Goal: Task Accomplishment & Management: Manage account settings

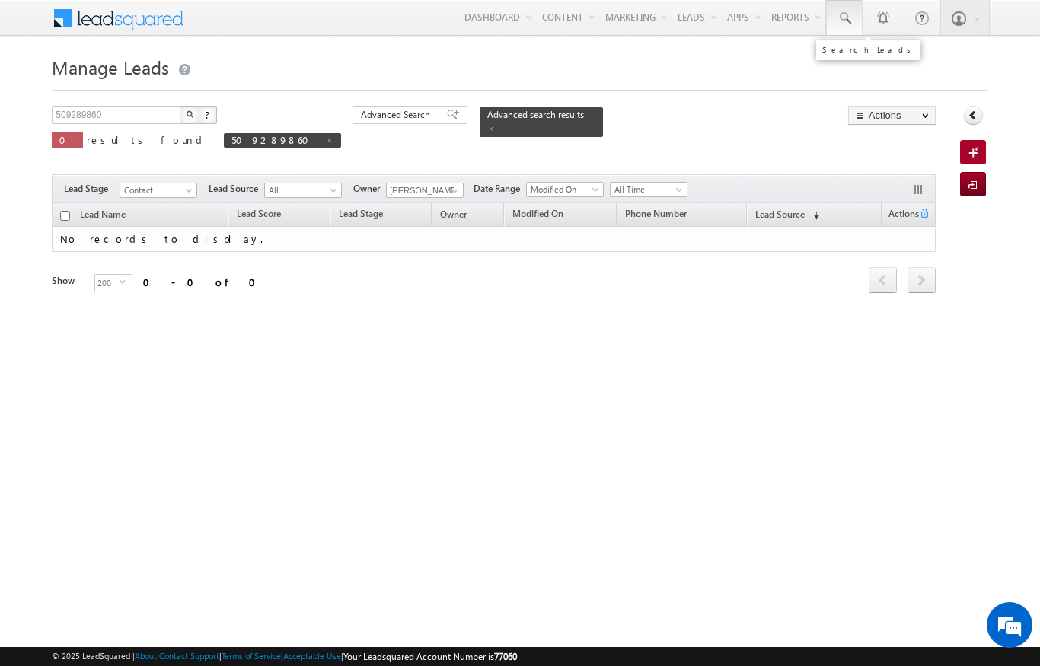
click at [842, 10] on link at bounding box center [844, 17] width 37 height 35
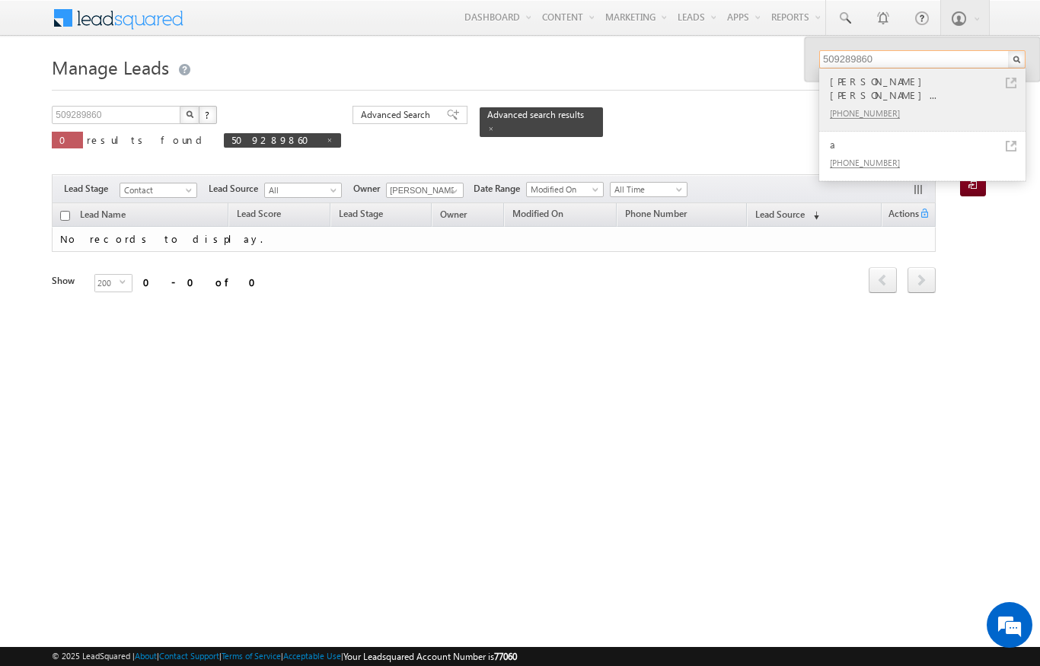
type input "509289860"
click at [926, 104] on div "[PHONE_NUMBER]" at bounding box center [929, 113] width 204 height 18
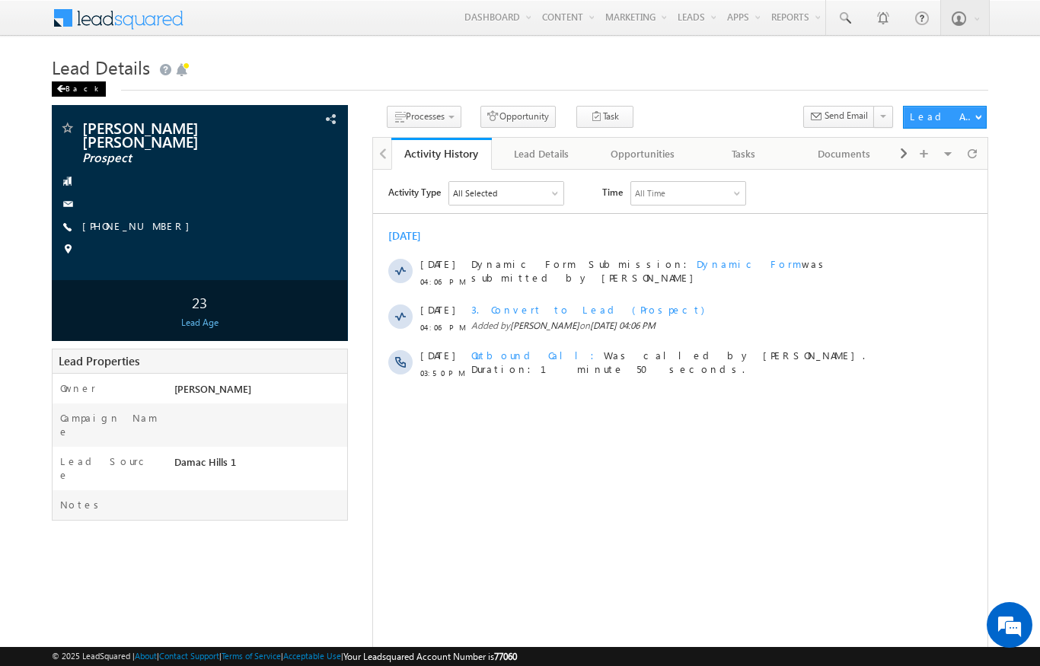
click at [75, 90] on div "Back" at bounding box center [79, 88] width 54 height 15
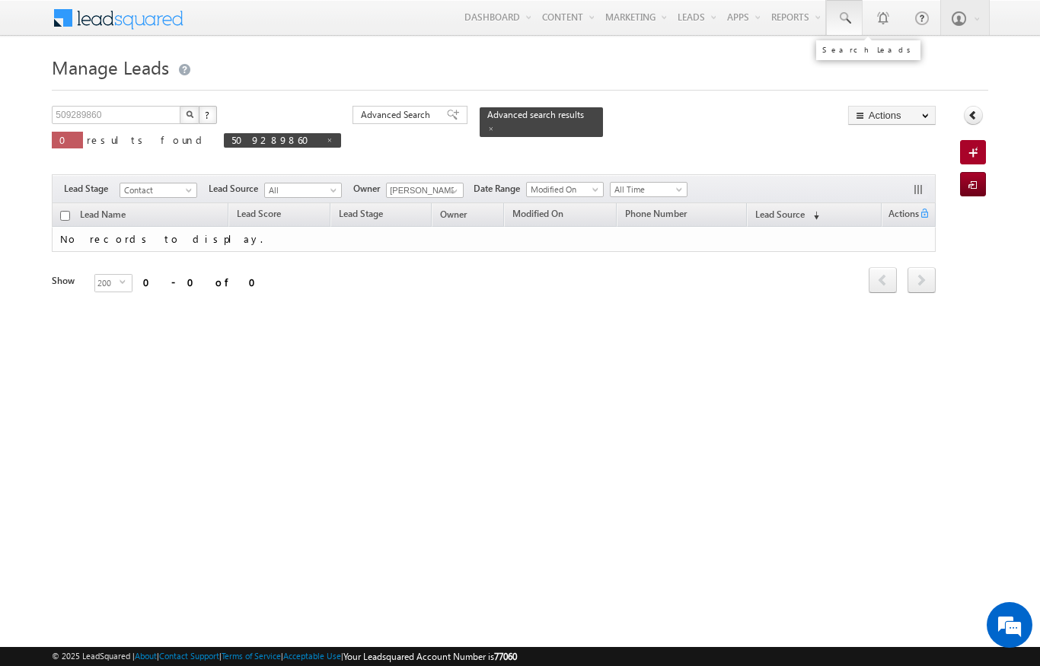
click at [852, 22] on link at bounding box center [844, 17] width 37 height 35
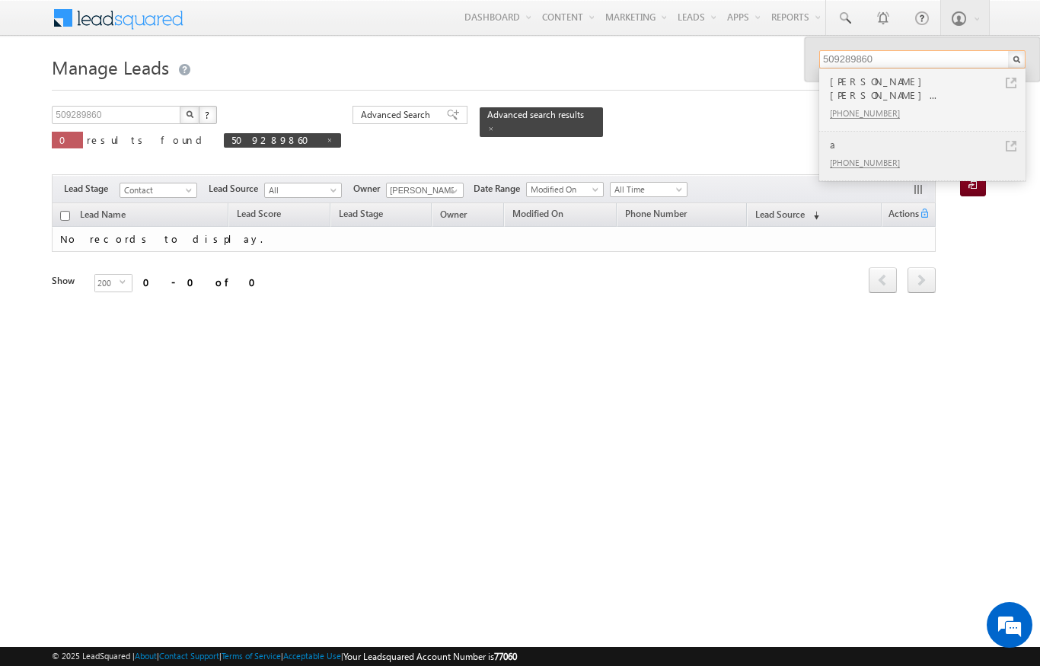
type input "509289860"
click at [1007, 141] on link at bounding box center [1011, 146] width 11 height 11
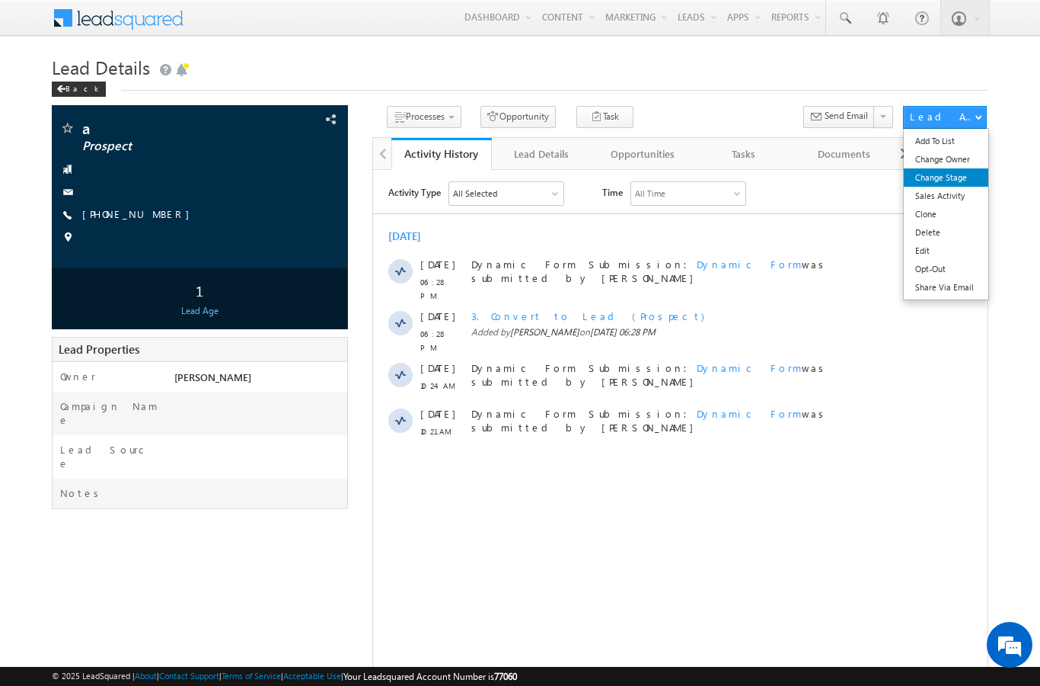
click at [961, 178] on link "Change Stage" at bounding box center [946, 177] width 85 height 18
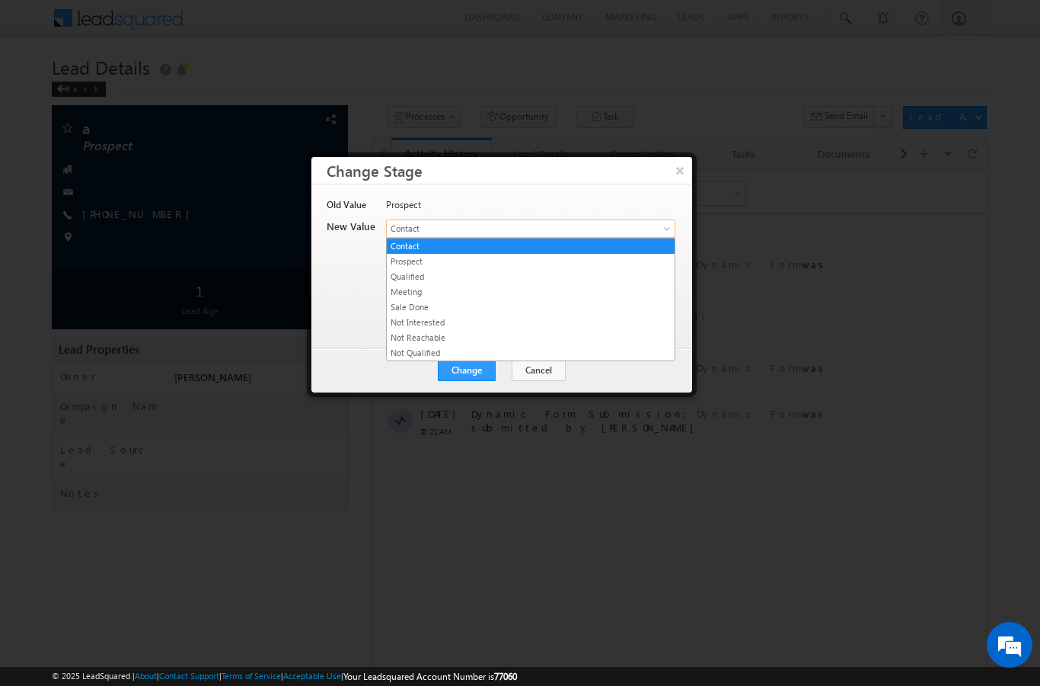
click at [600, 231] on span "Contact" at bounding box center [506, 229] width 238 height 14
click at [524, 280] on link "Qualified" at bounding box center [531, 277] width 288 height 14
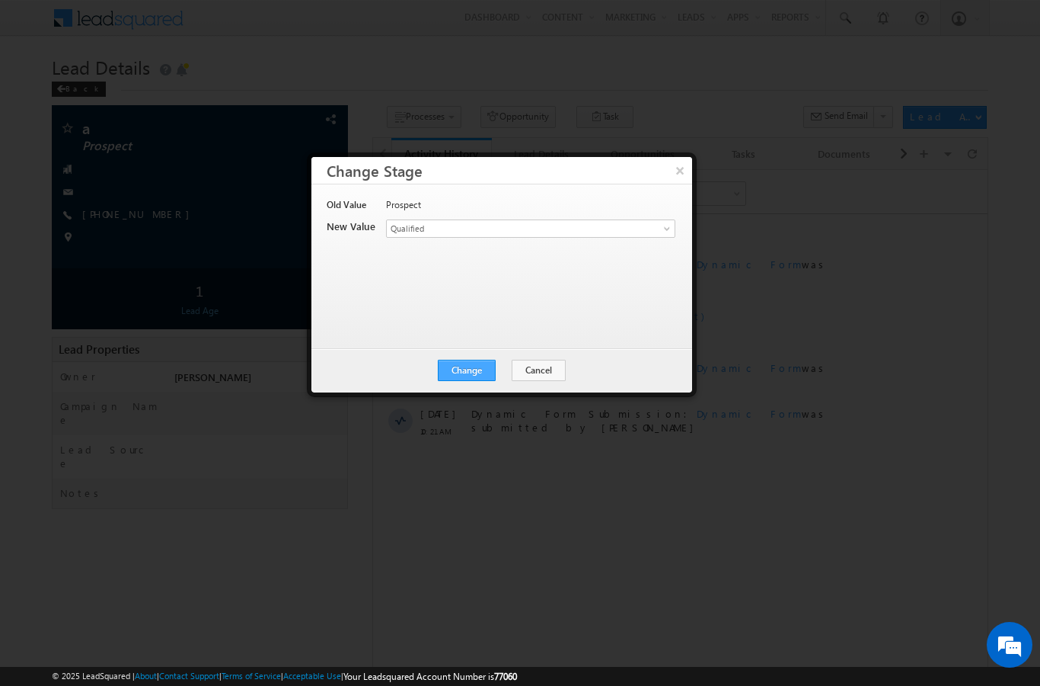
click at [462, 376] on button "Change" at bounding box center [467, 370] width 58 height 21
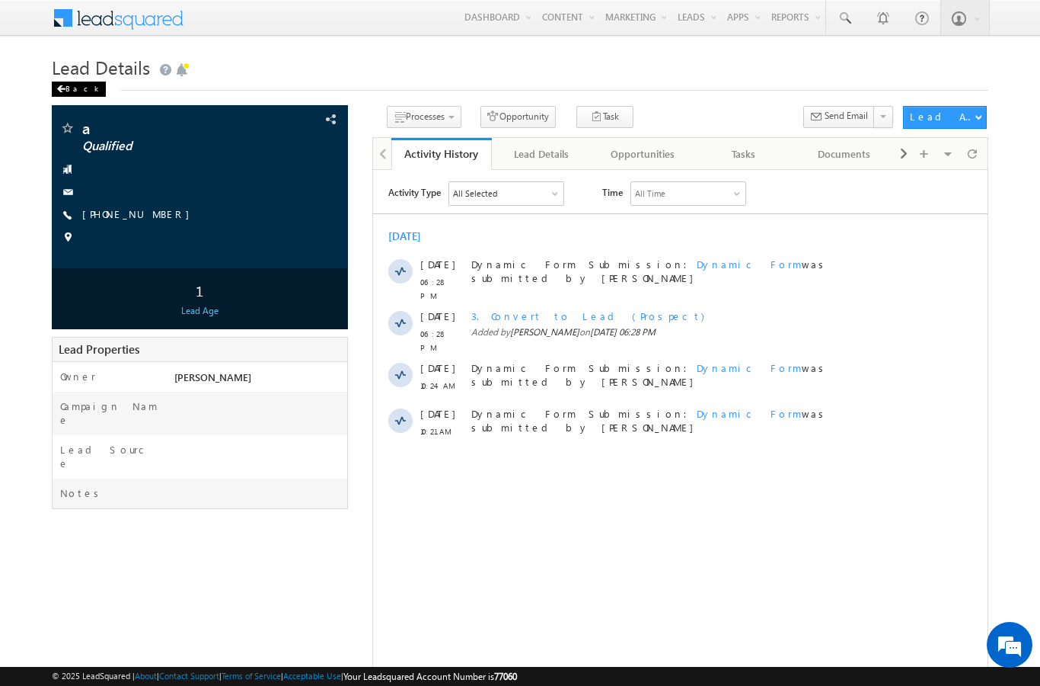
click at [62, 91] on span at bounding box center [60, 89] width 9 height 8
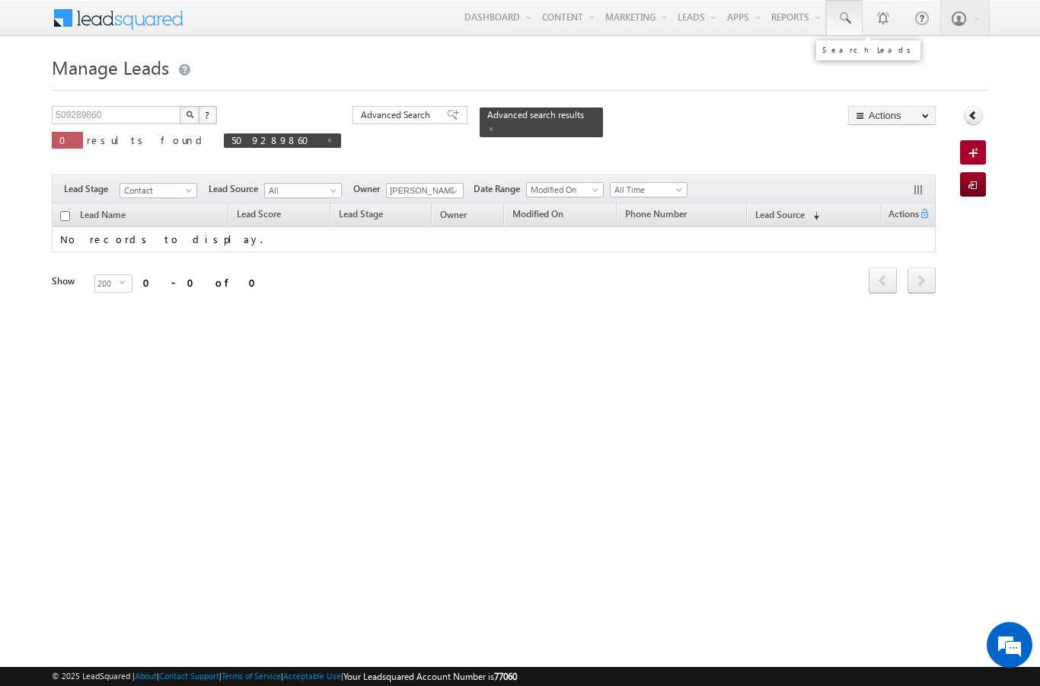
click at [837, 25] on span at bounding box center [844, 18] width 15 height 15
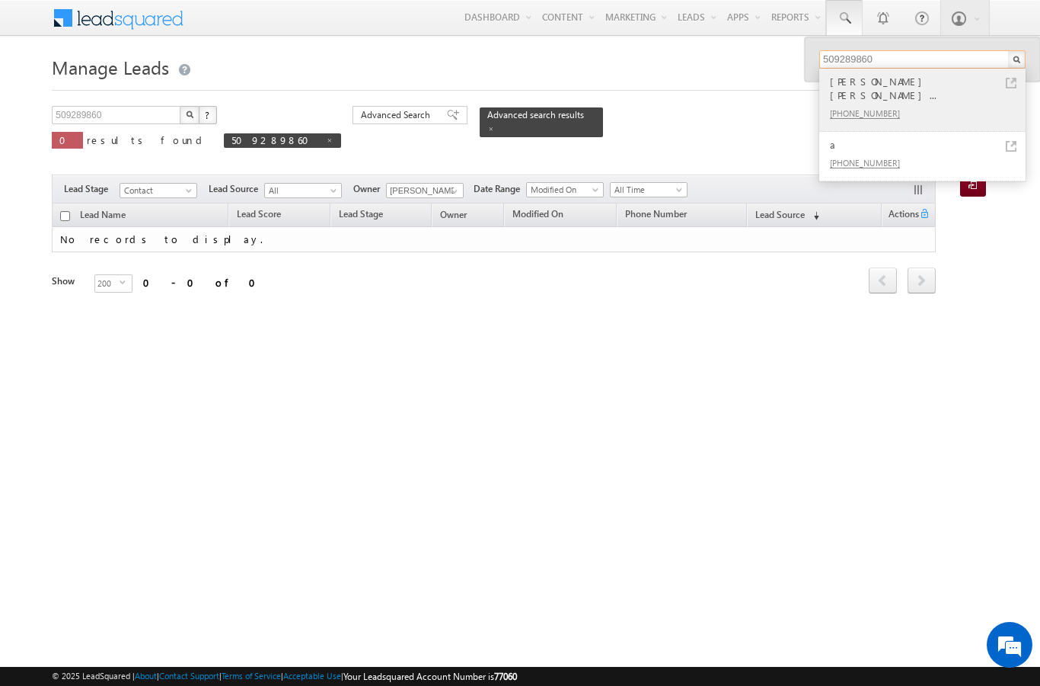
type input "509289860"
click at [1005, 87] on div "VIDYA KUMARI SAKHI GOPAL TI..." at bounding box center [929, 88] width 204 height 30
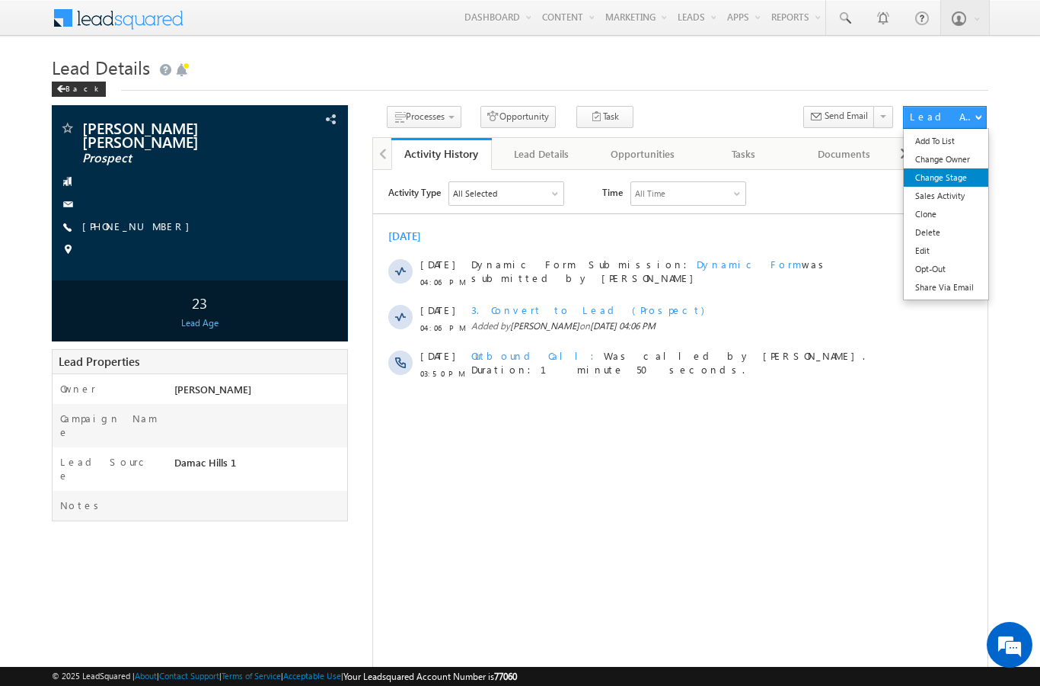
click at [976, 174] on link "Change Stage" at bounding box center [946, 177] width 85 height 18
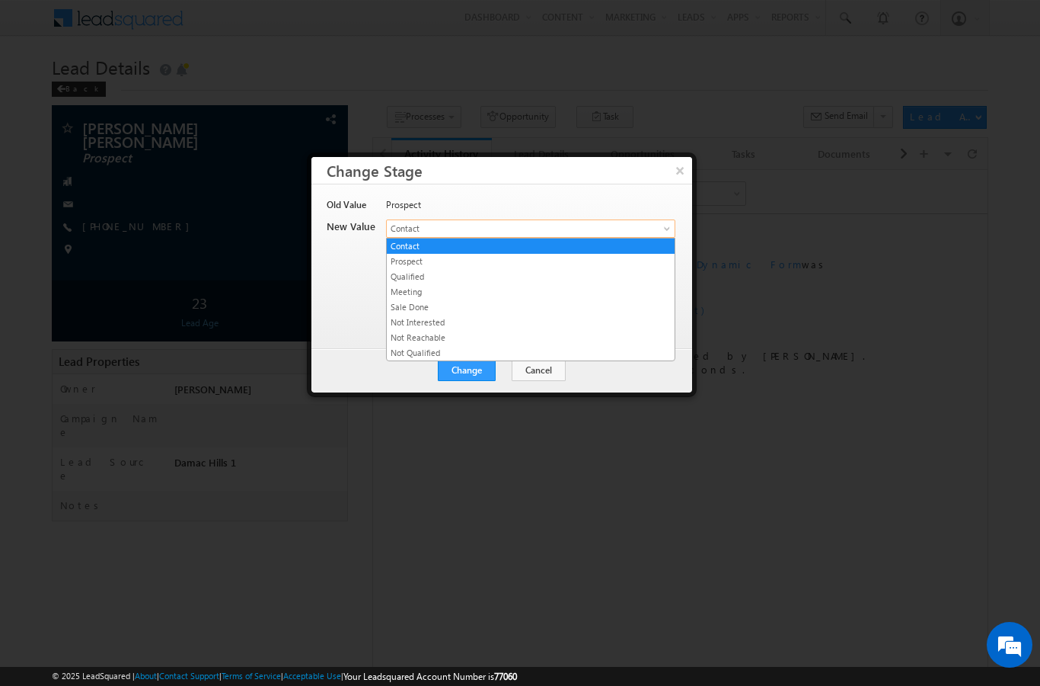
click at [653, 224] on link "Contact" at bounding box center [530, 228] width 289 height 18
click at [480, 281] on link "Qualified" at bounding box center [531, 277] width 288 height 14
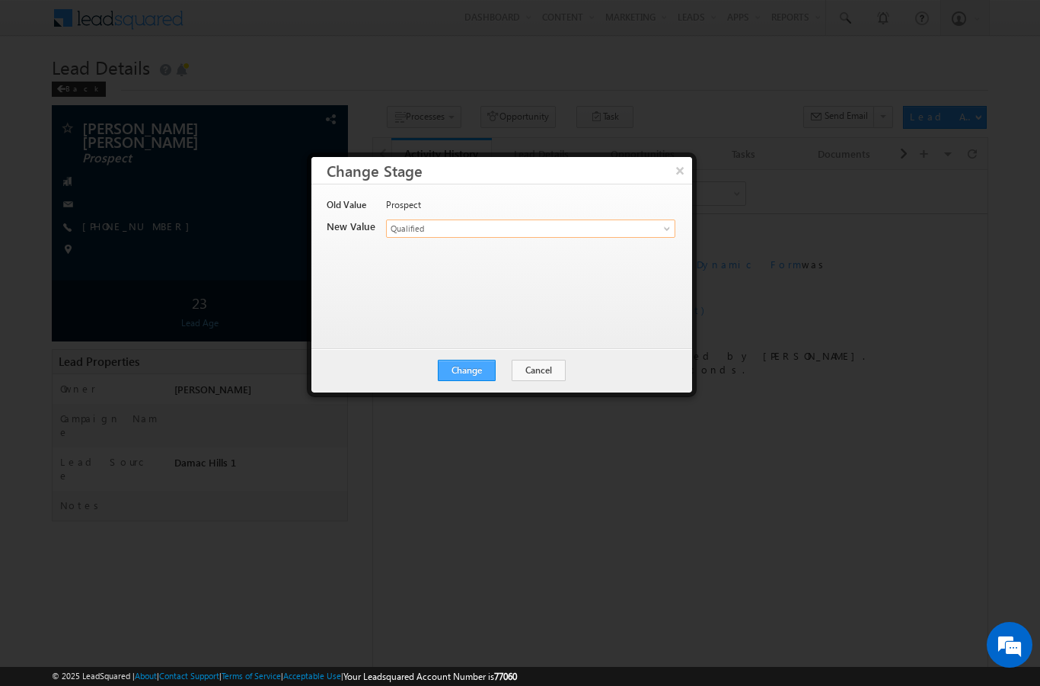
click at [470, 368] on button "Change" at bounding box center [467, 370] width 58 height 21
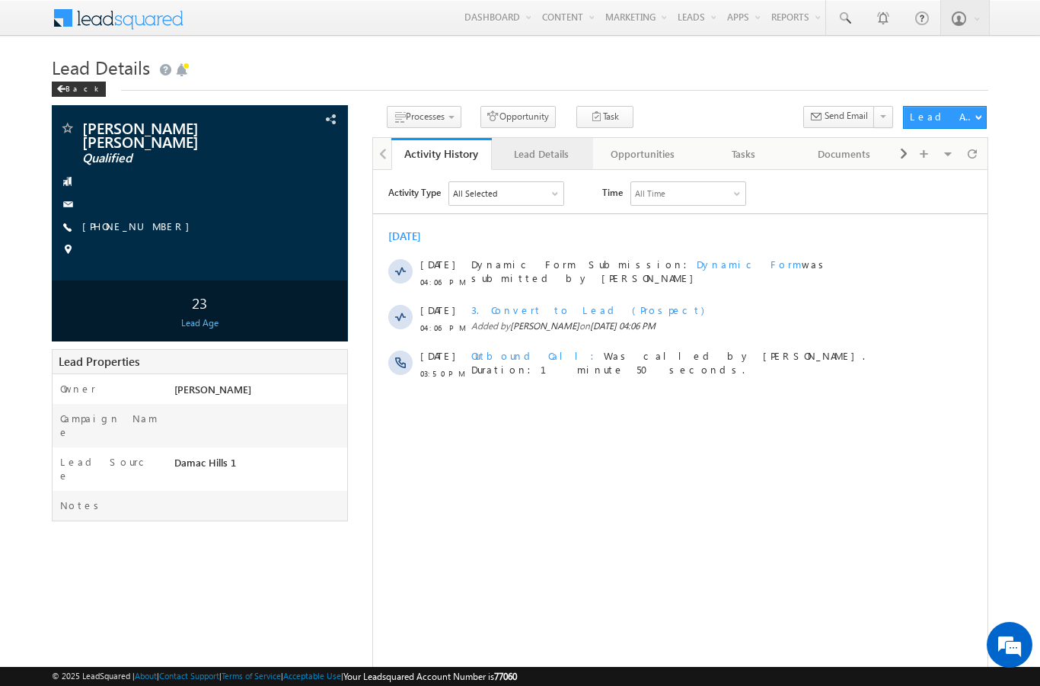
click at [539, 157] on div "Lead Details" at bounding box center [541, 154] width 75 height 18
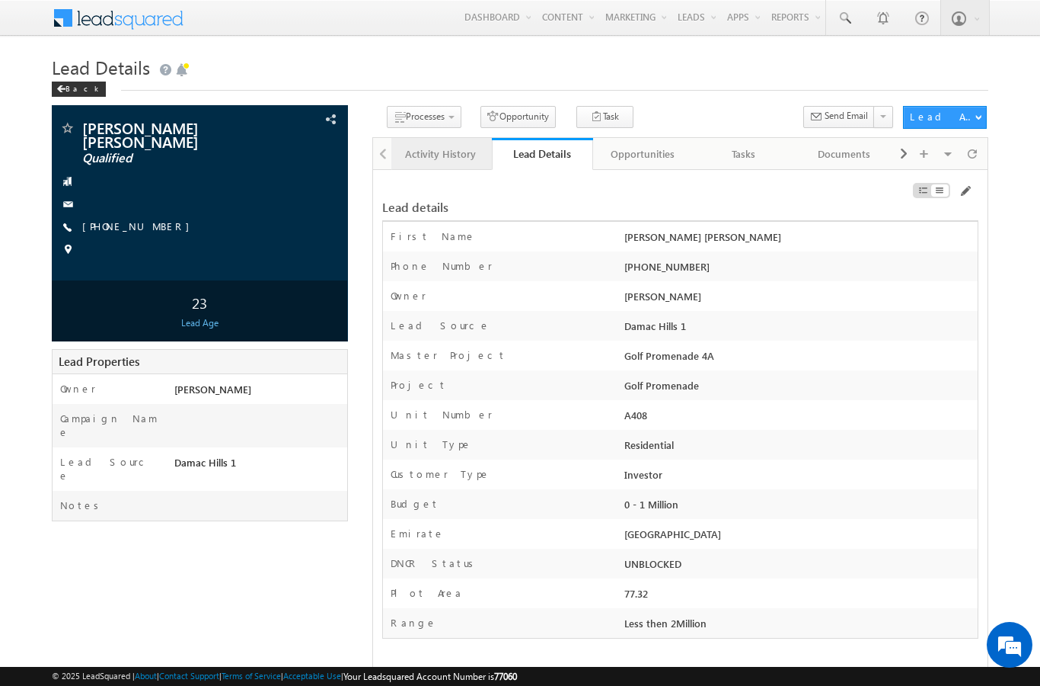
click at [459, 153] on div "Activity History" at bounding box center [441, 154] width 75 height 18
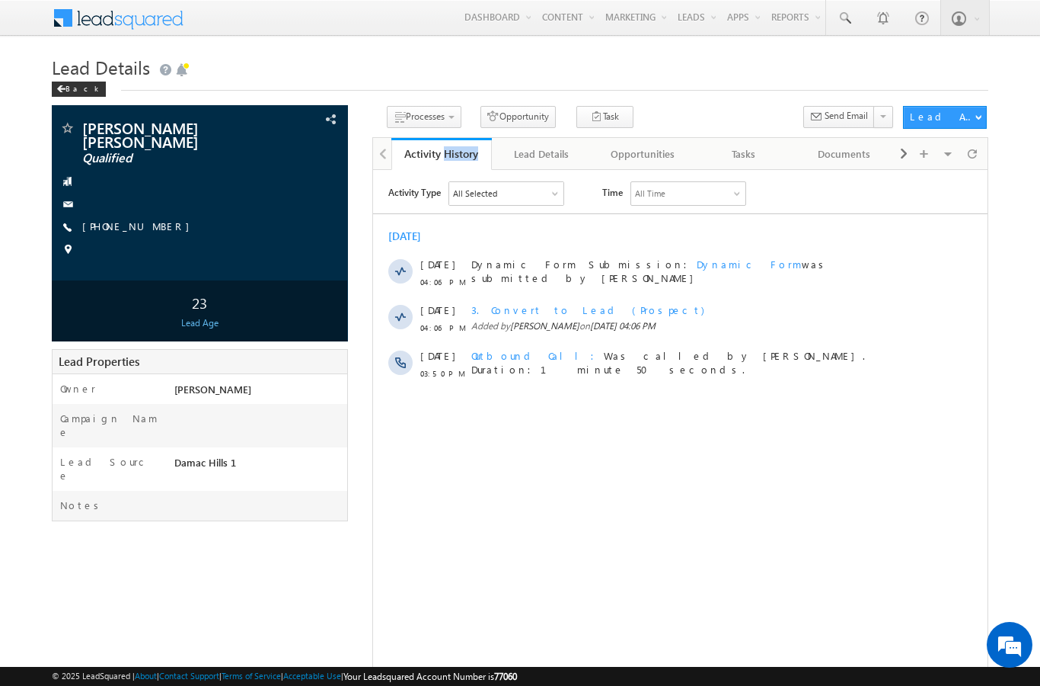
click at [459, 153] on div "Activity History" at bounding box center [442, 153] width 78 height 14
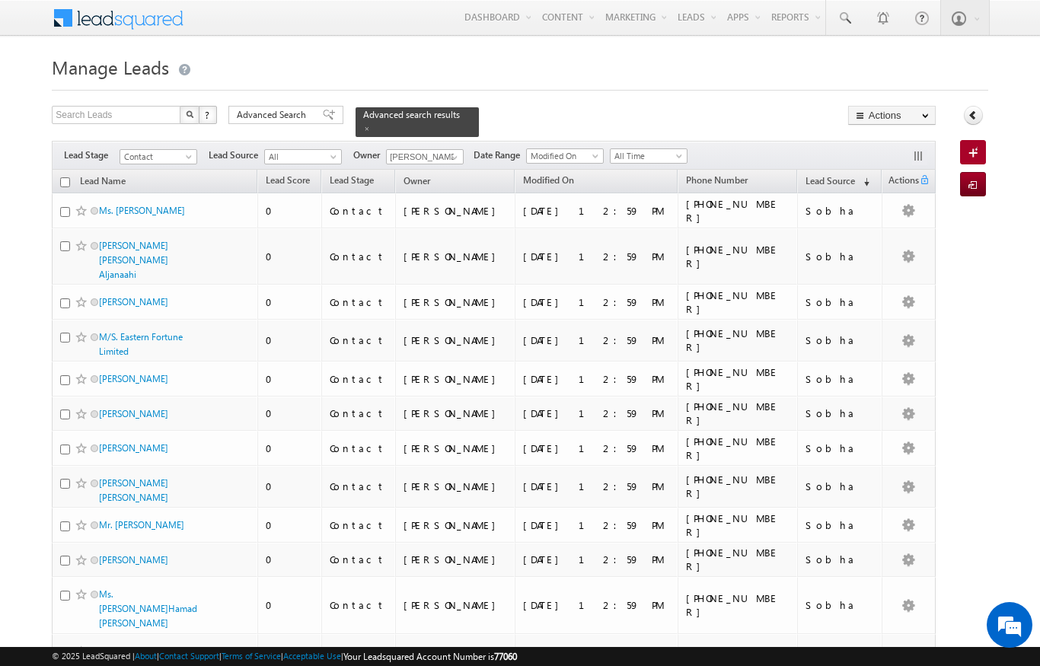
click at [68, 177] on input "checkbox" at bounding box center [65, 182] width 10 height 10
checkbox input "true"
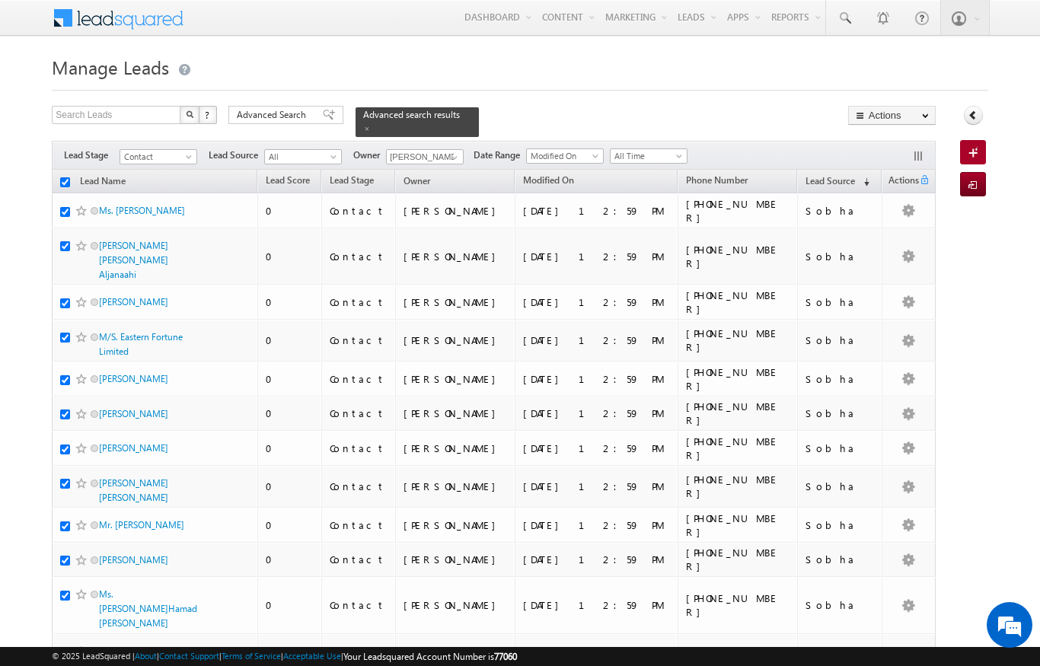
checkbox input "true"
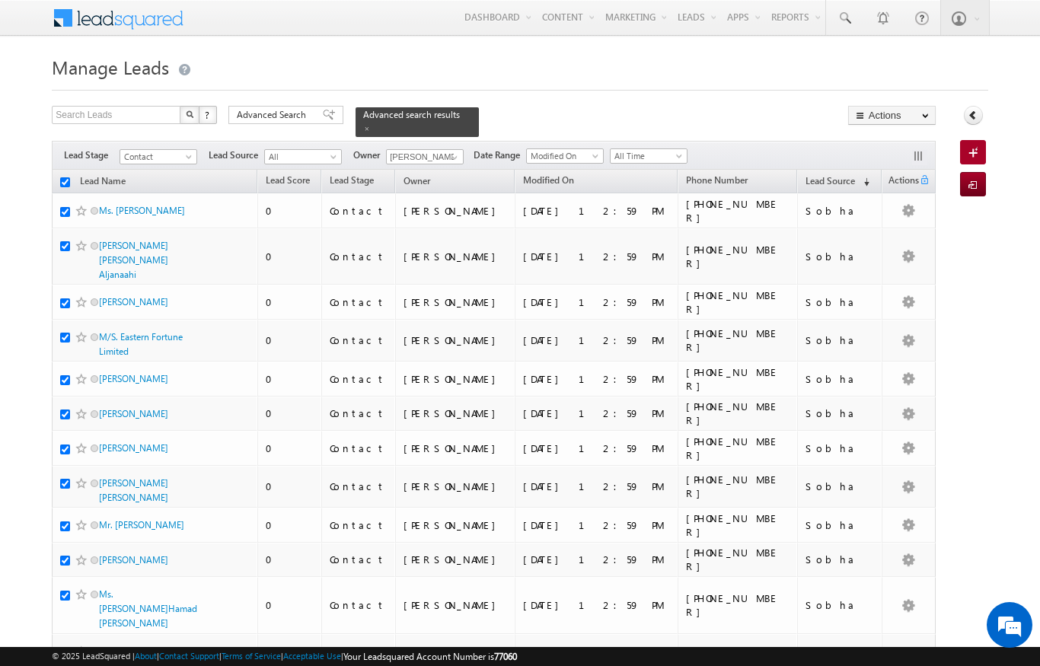
checkbox input "true"
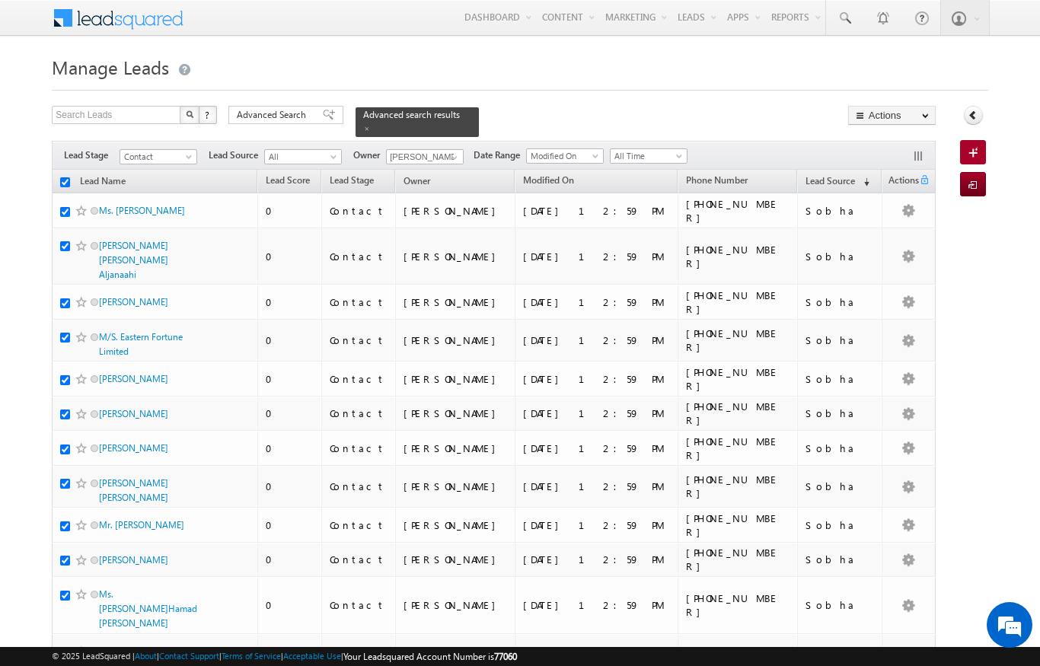
checkbox input "true"
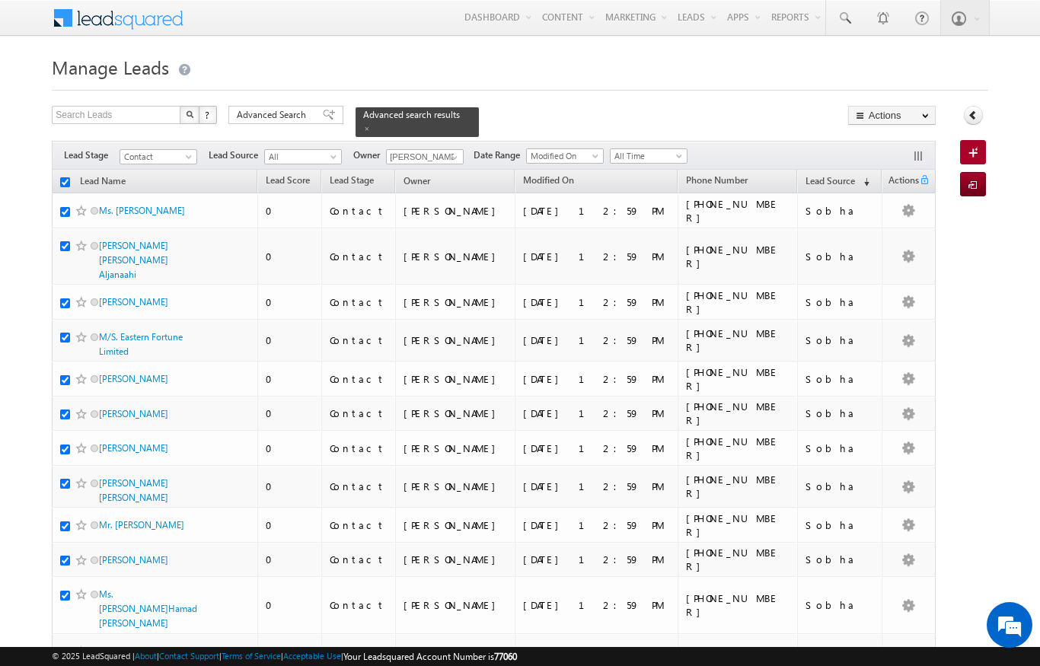
checkbox input "true"
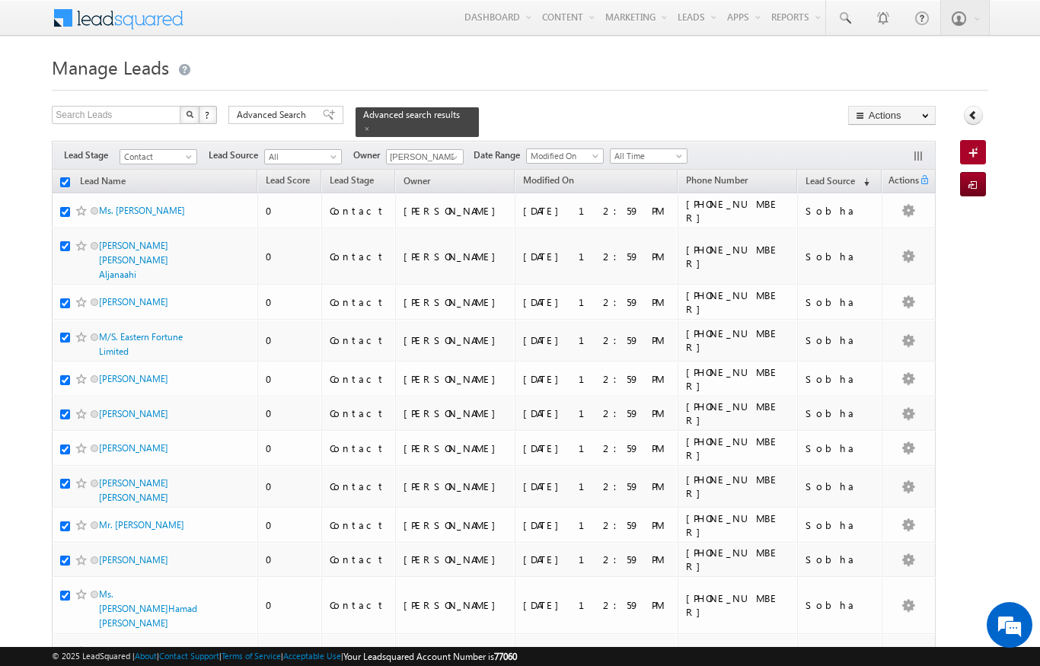
checkbox input "true"
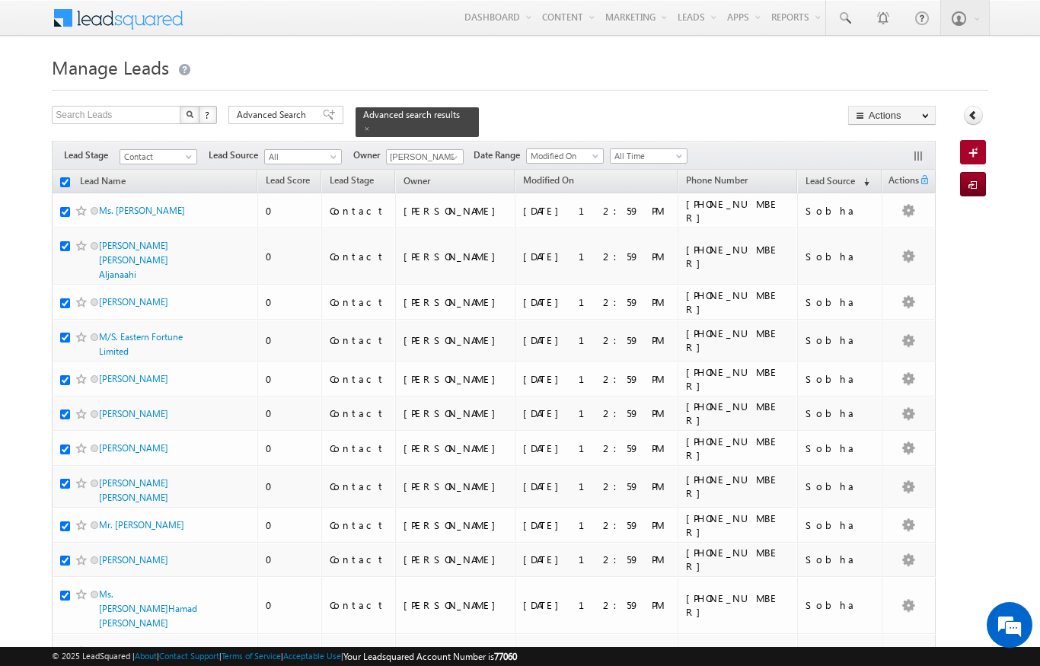
checkbox input "true"
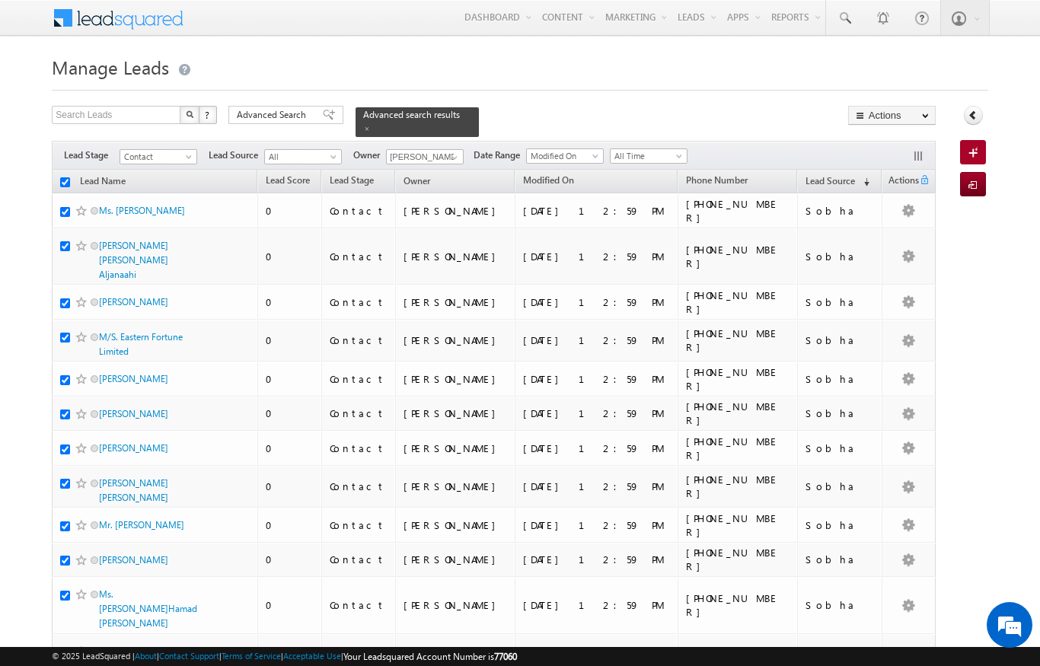
checkbox input "true"
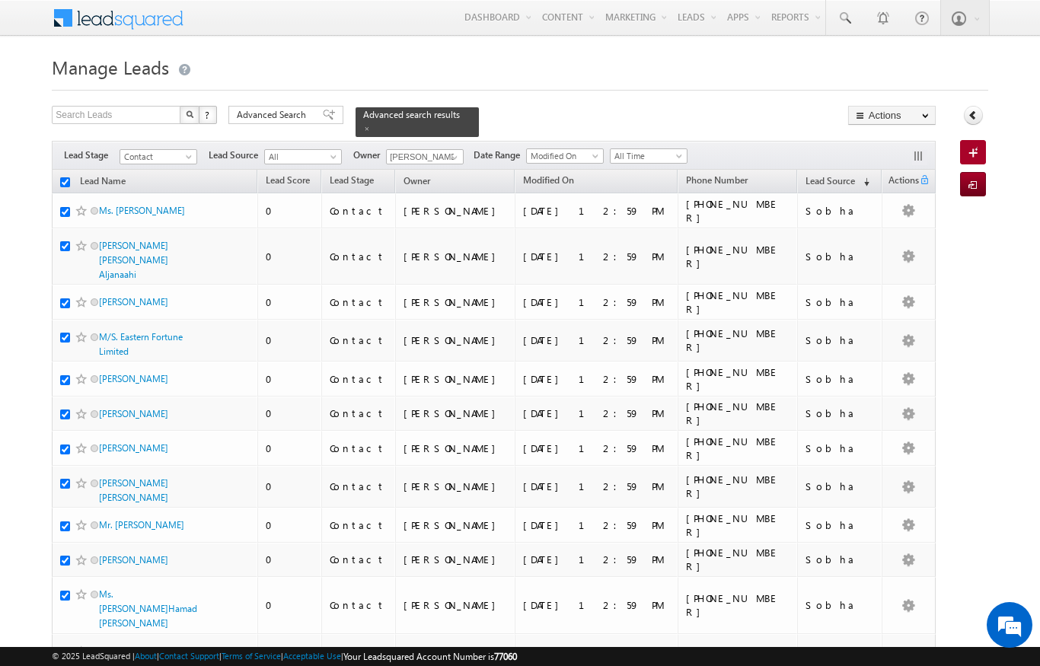
checkbox input "true"
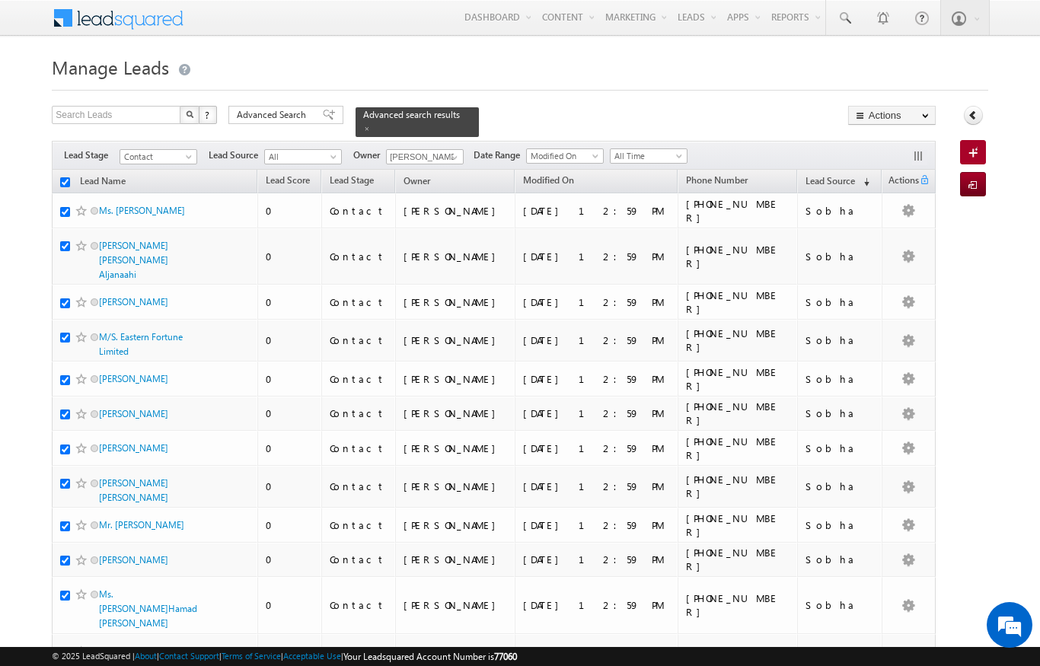
checkbox input "true"
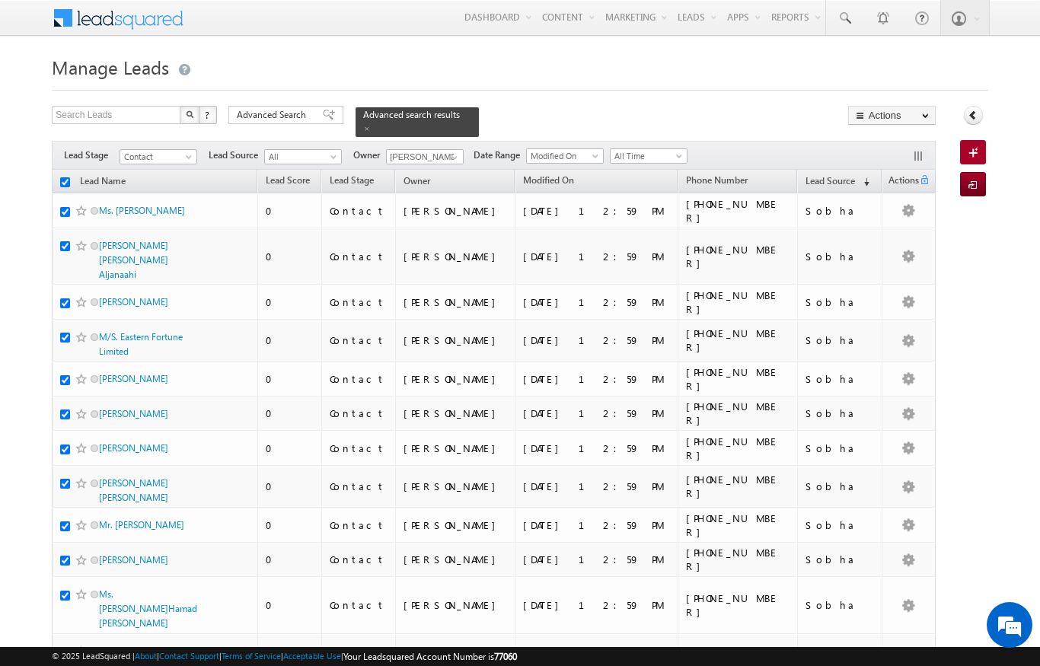
checkbox input "true"
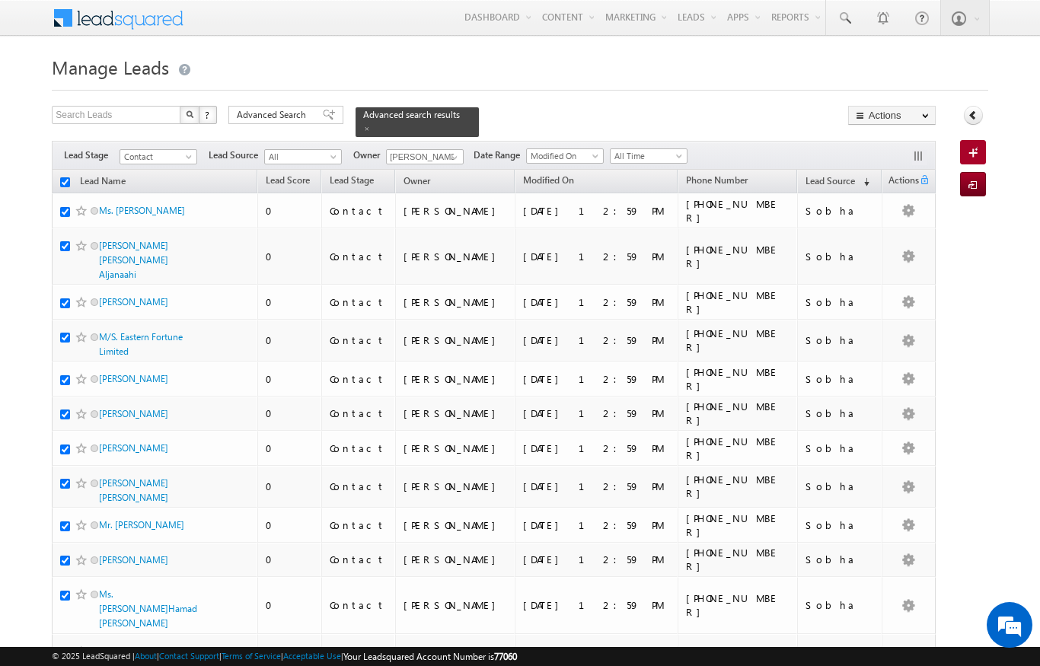
checkbox input "true"
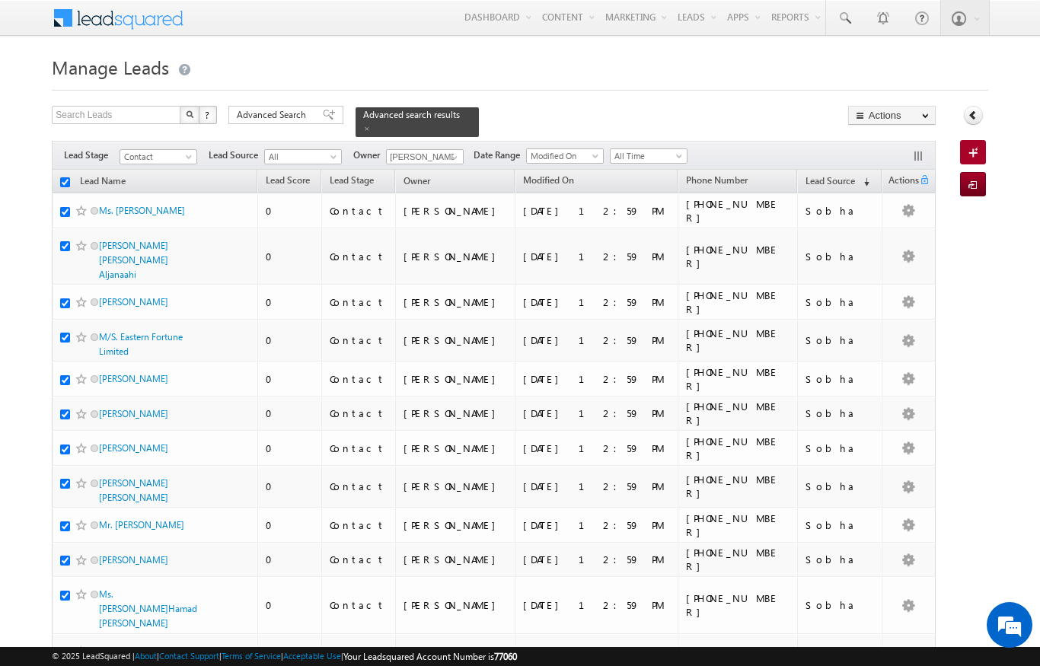
checkbox input "true"
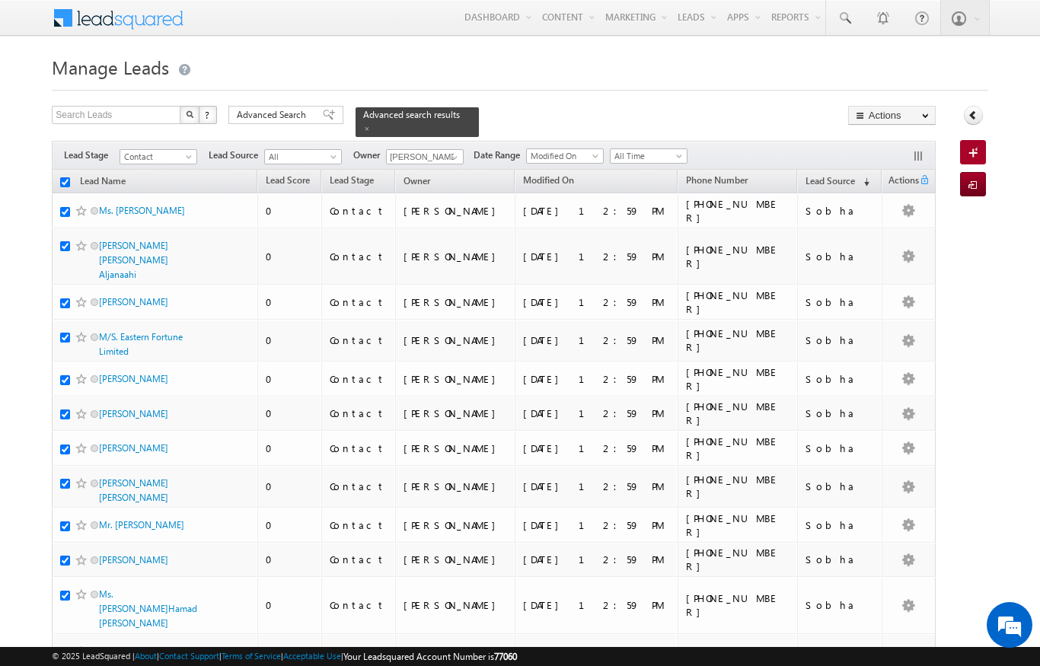
checkbox input "true"
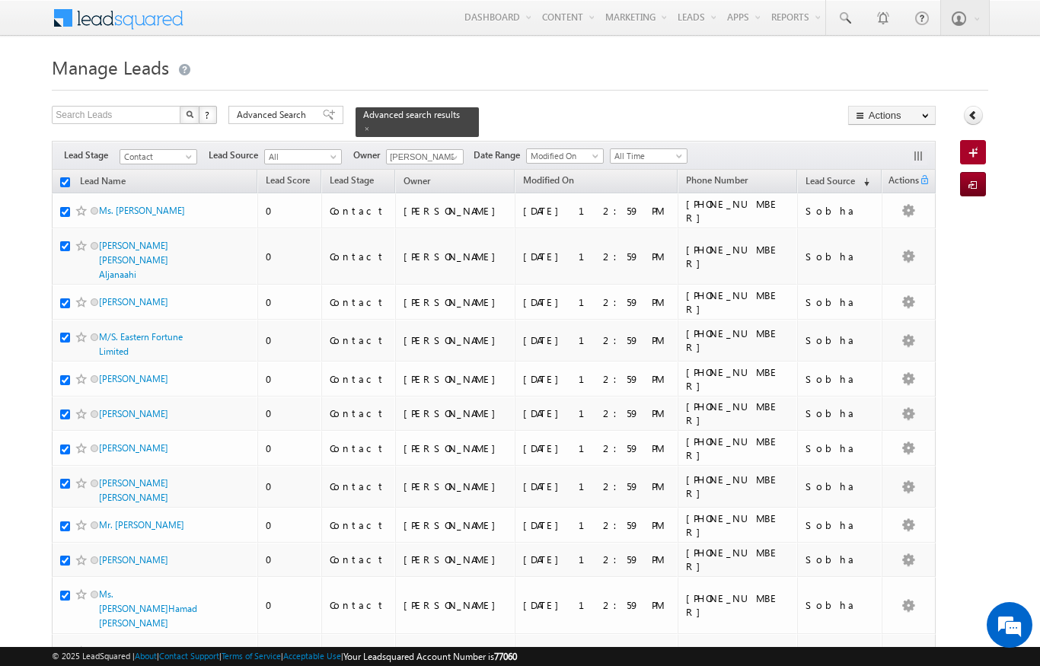
checkbox input "true"
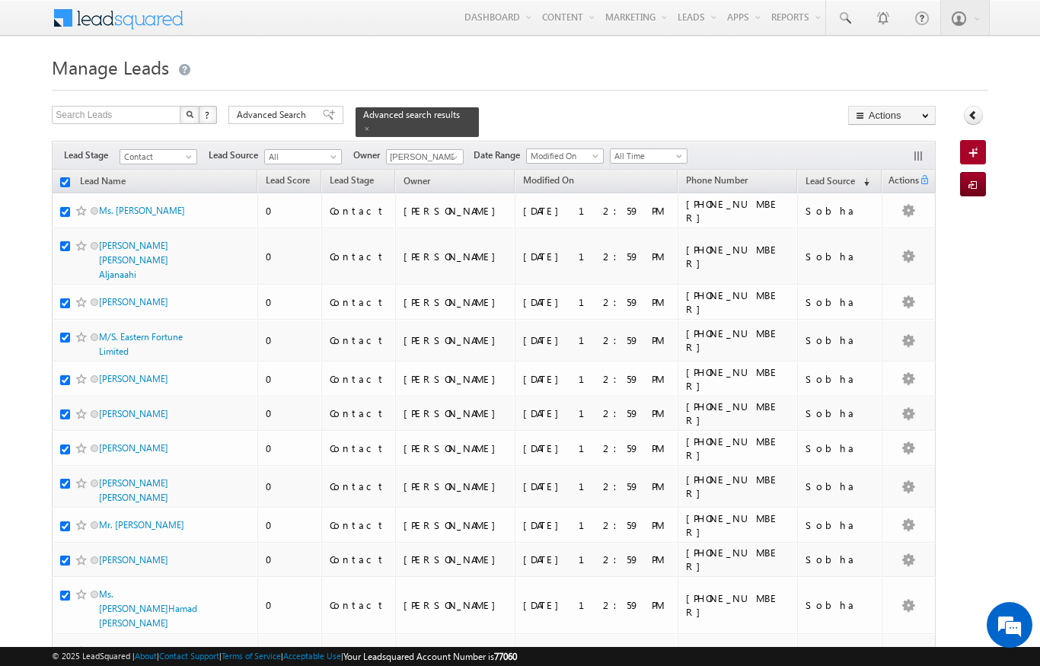
checkbox input "true"
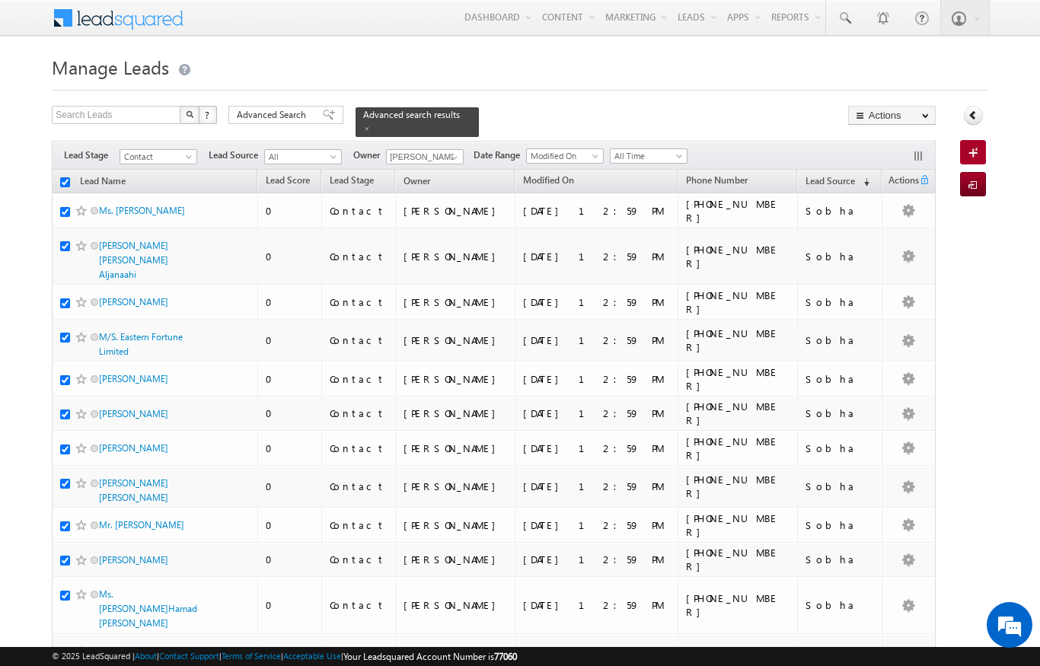
checkbox input "true"
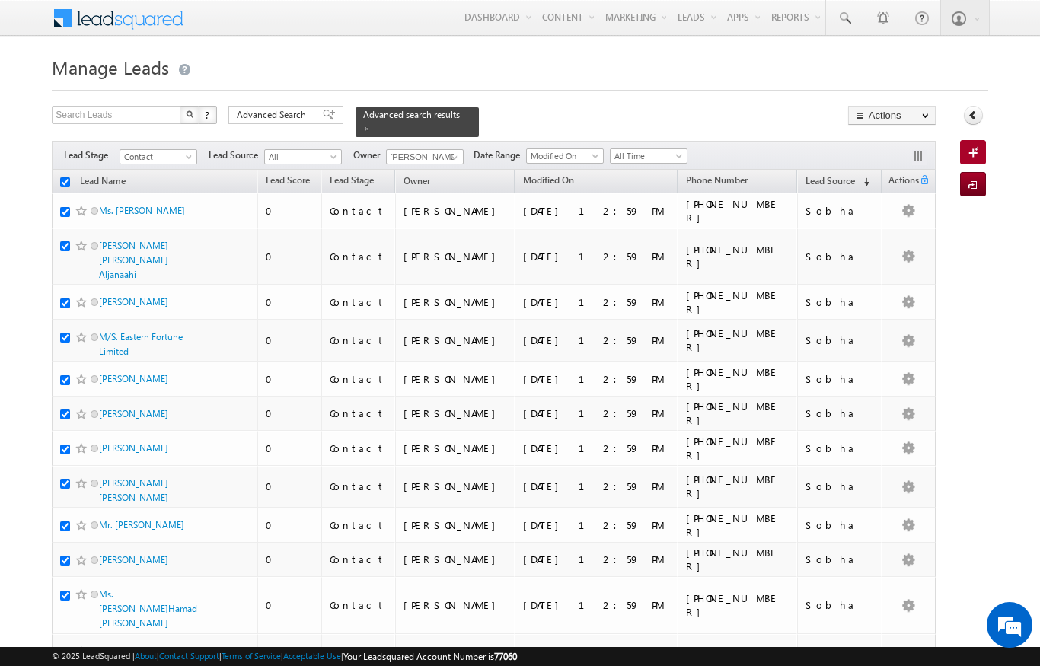
checkbox input "true"
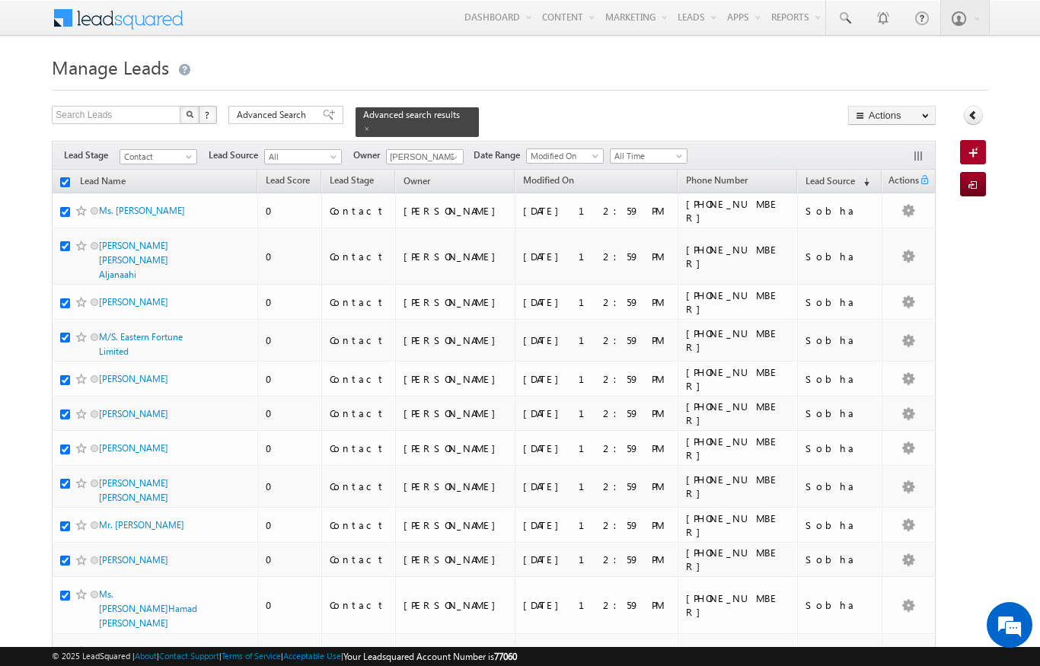
checkbox input "true"
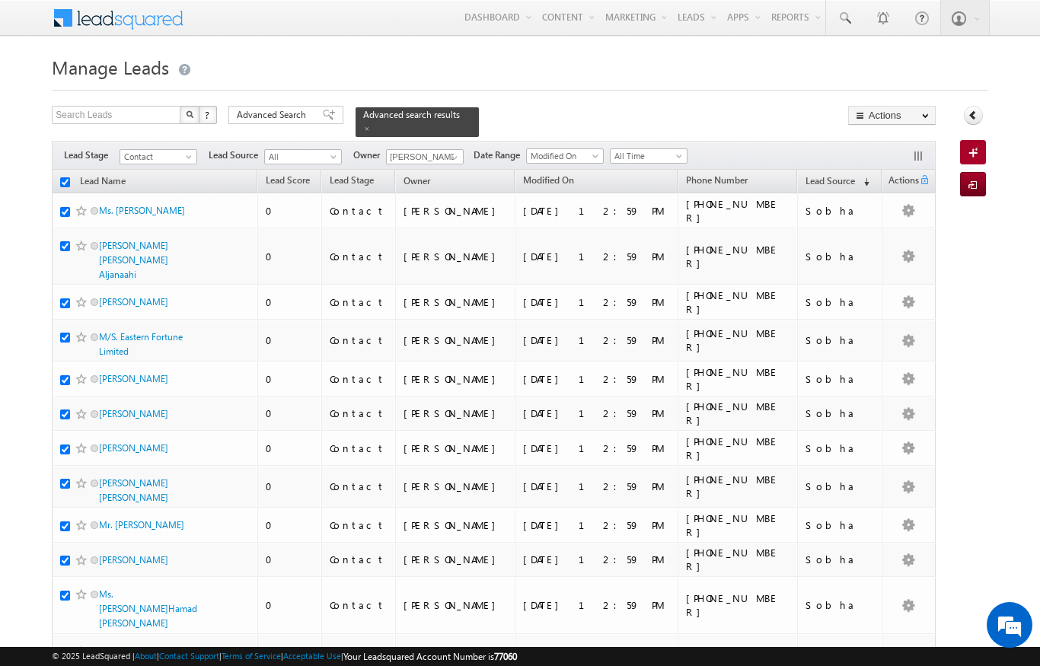
checkbox input "true"
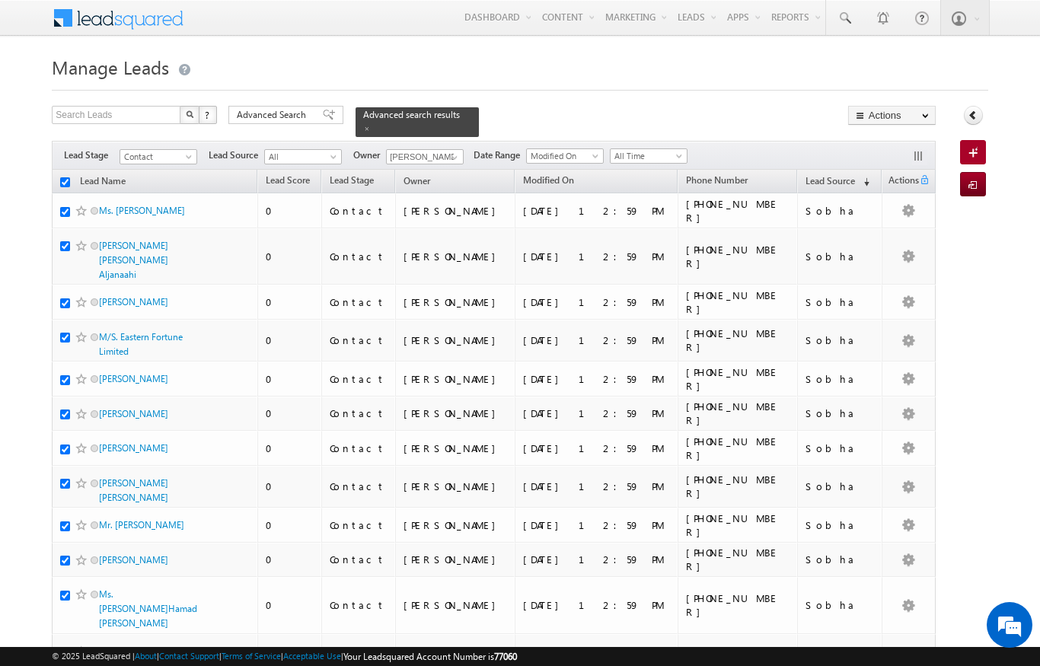
checkbox input "true"
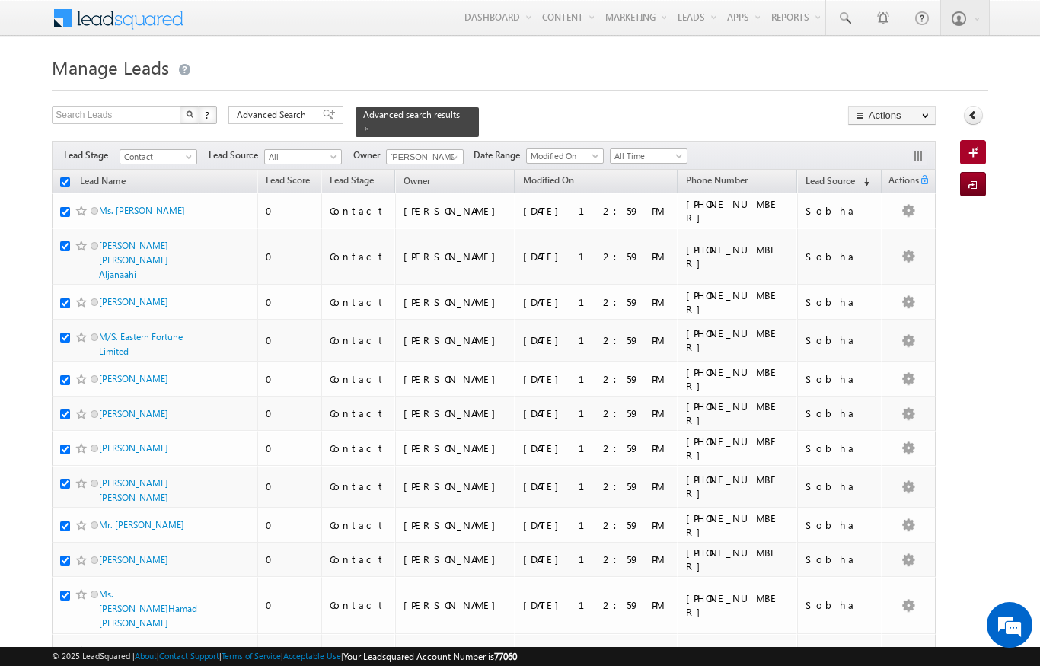
checkbox input "true"
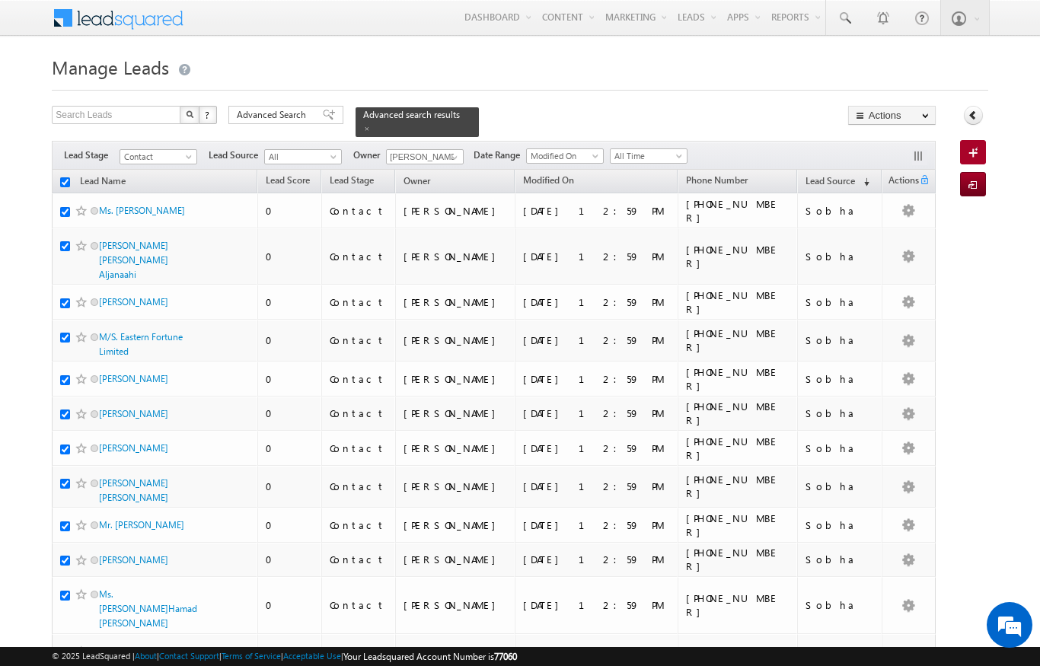
checkbox input "true"
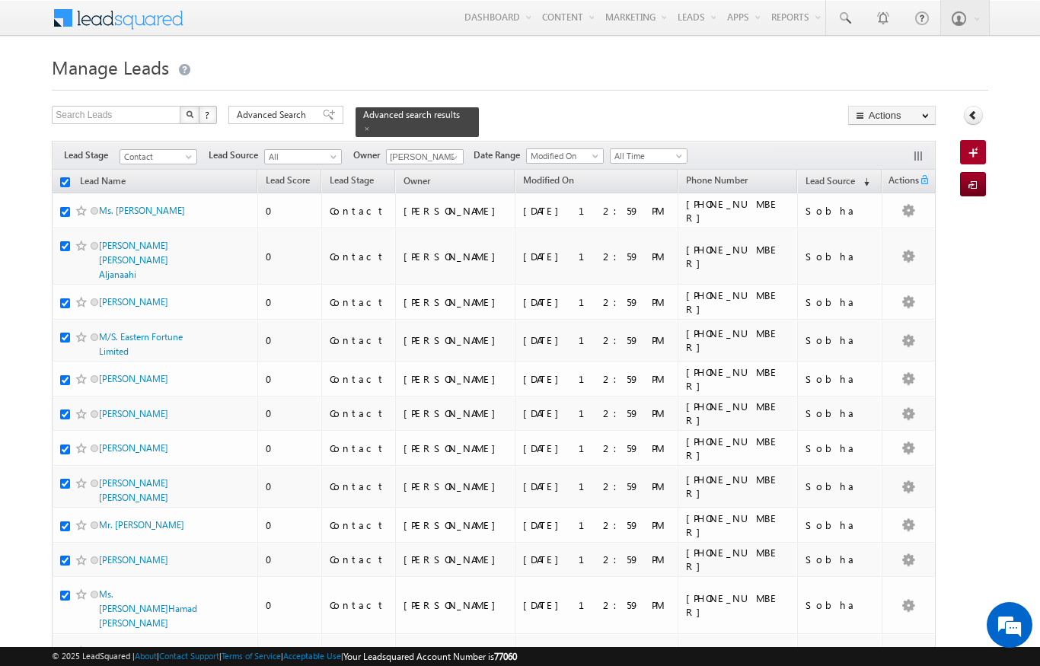
checkbox input "true"
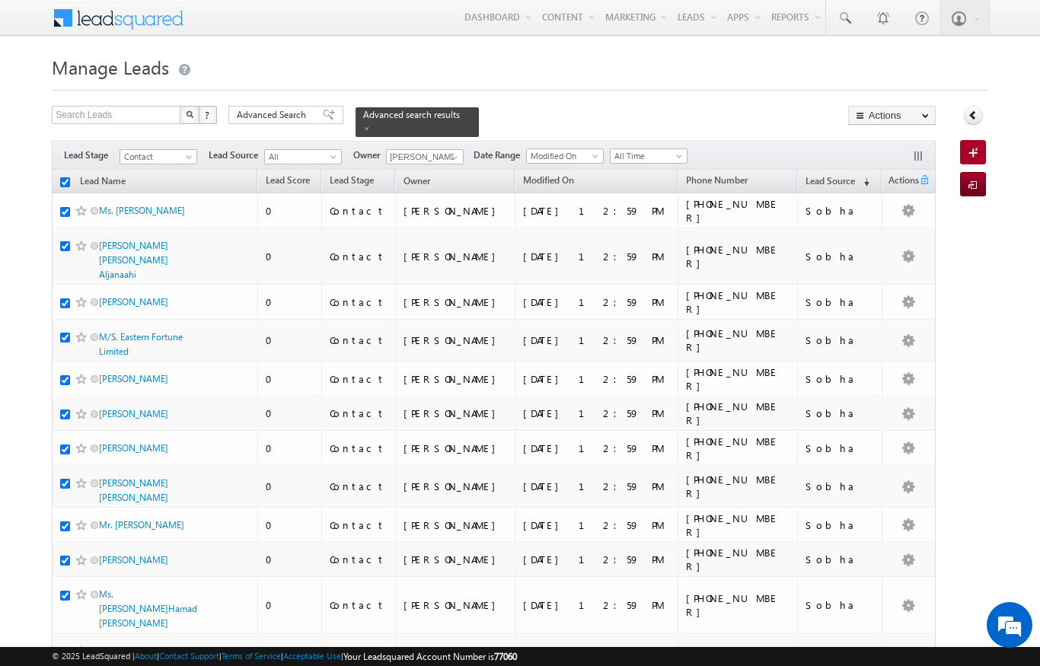
checkbox input "true"
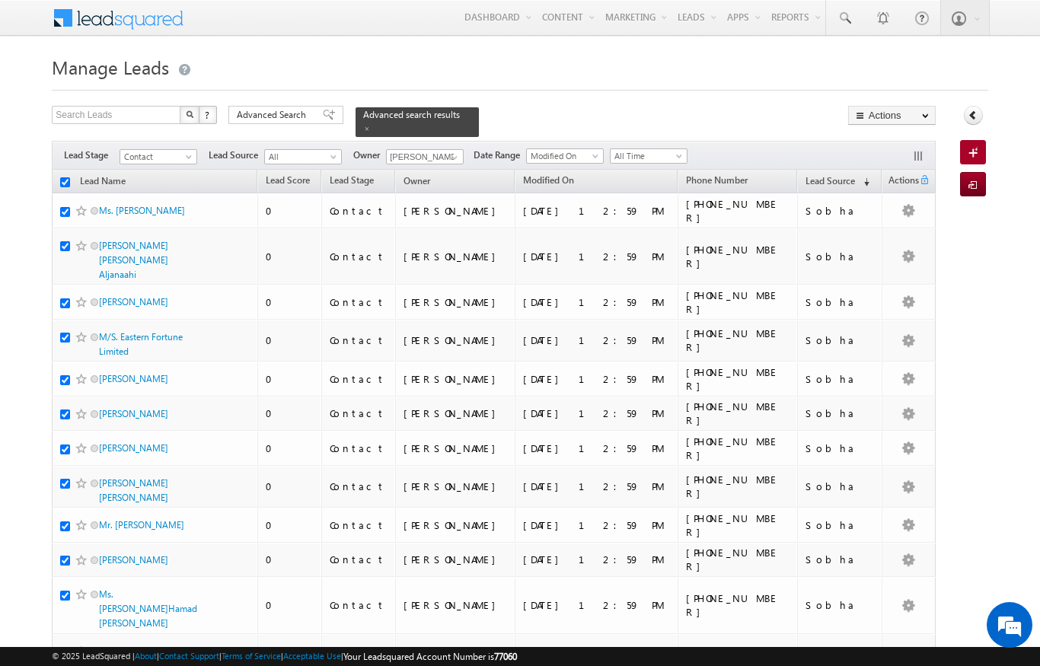
checkbox input "true"
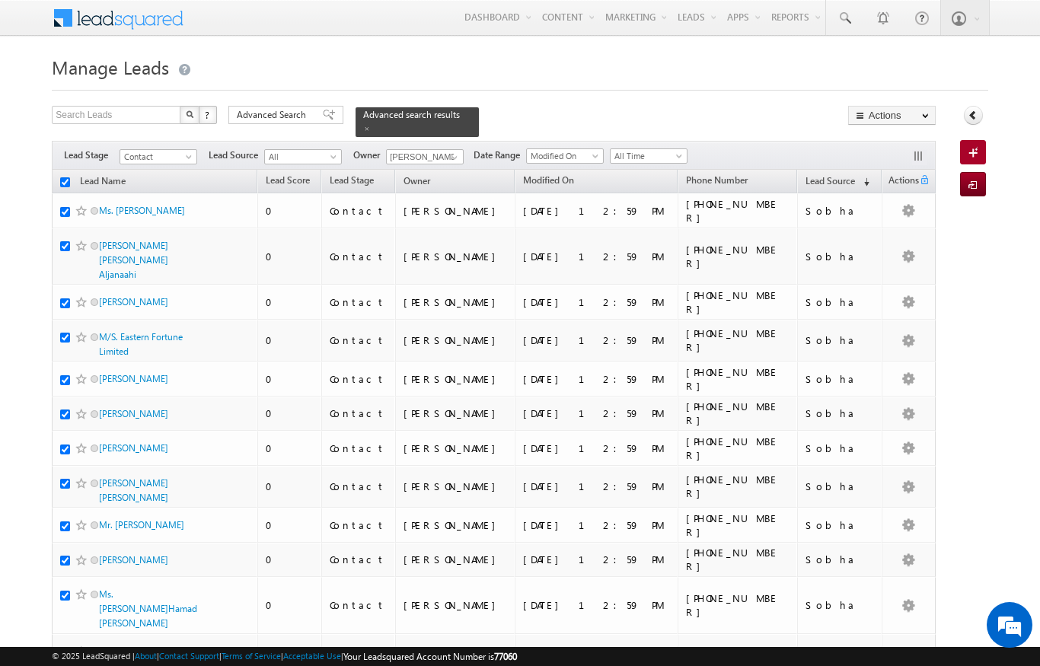
checkbox input "true"
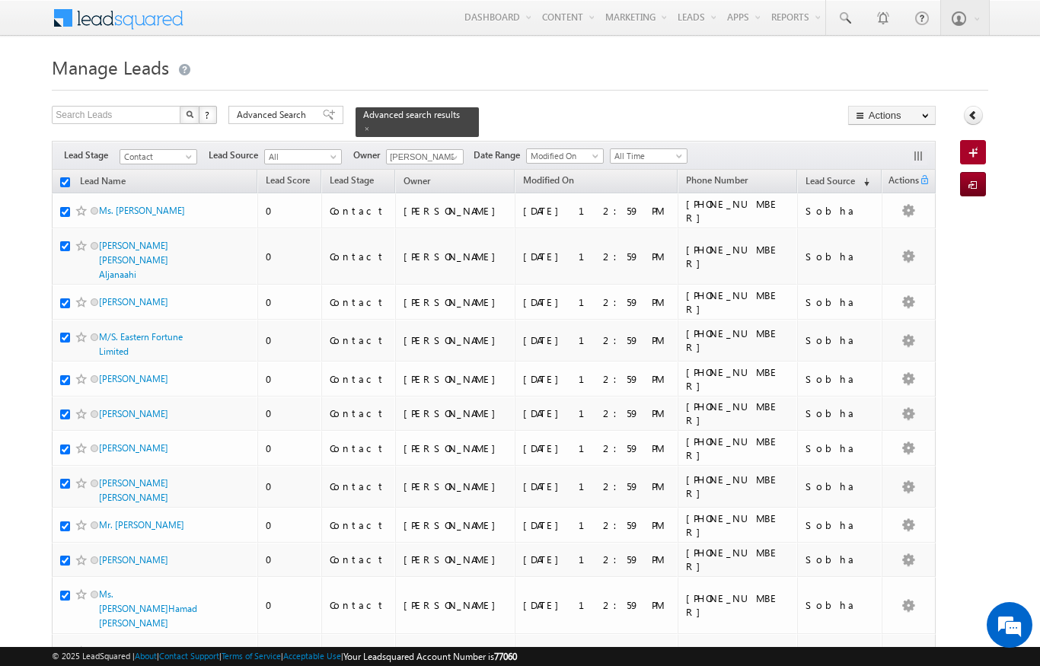
checkbox input "true"
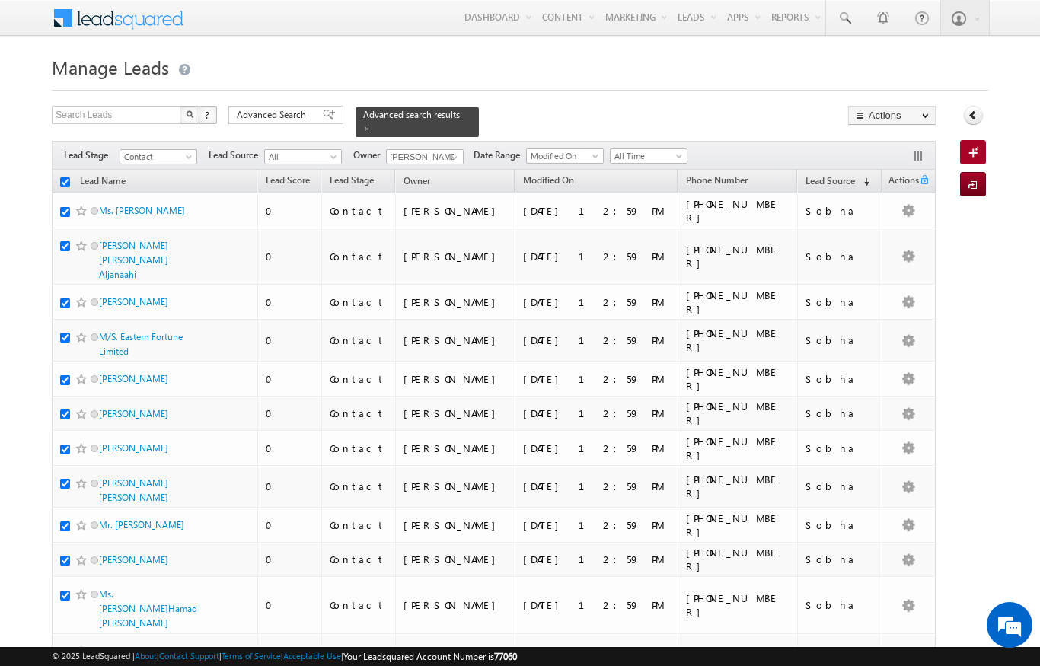
checkbox input "true"
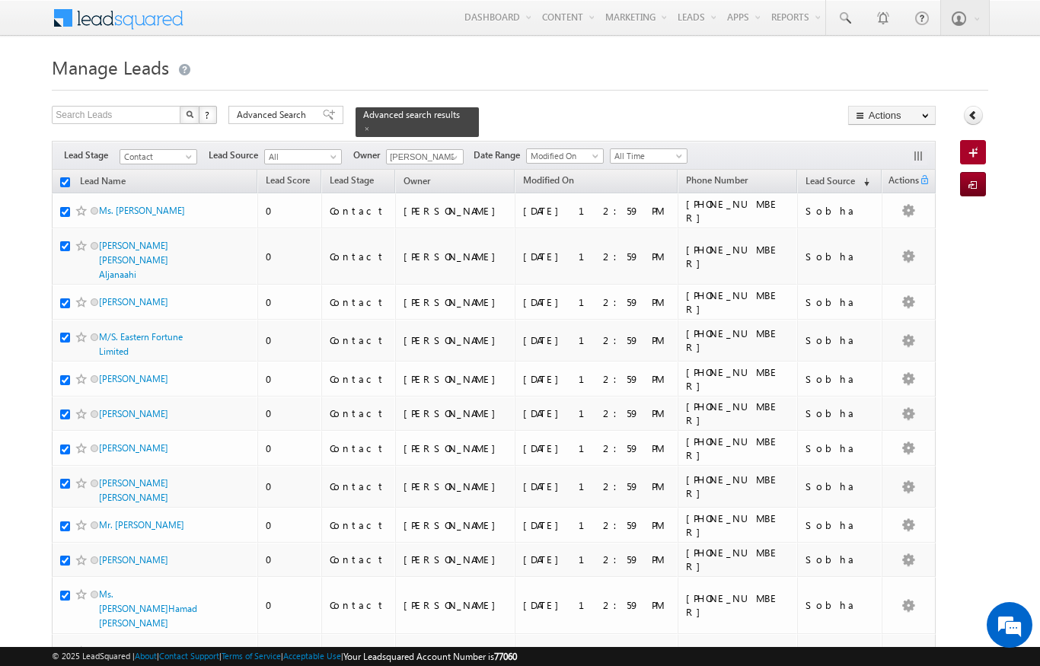
checkbox input "true"
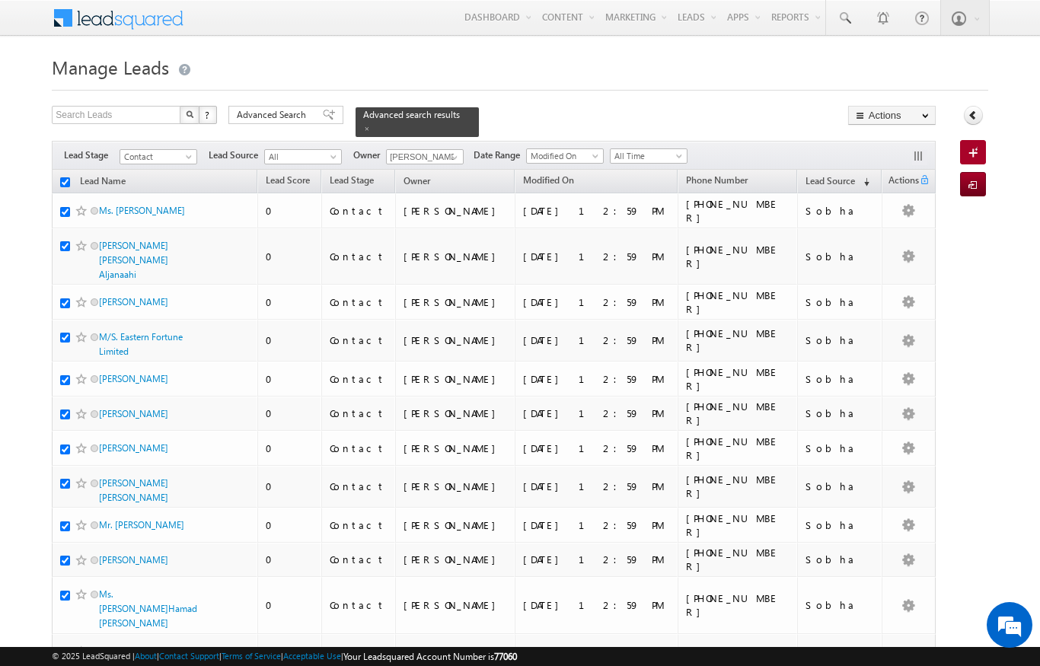
checkbox input "true"
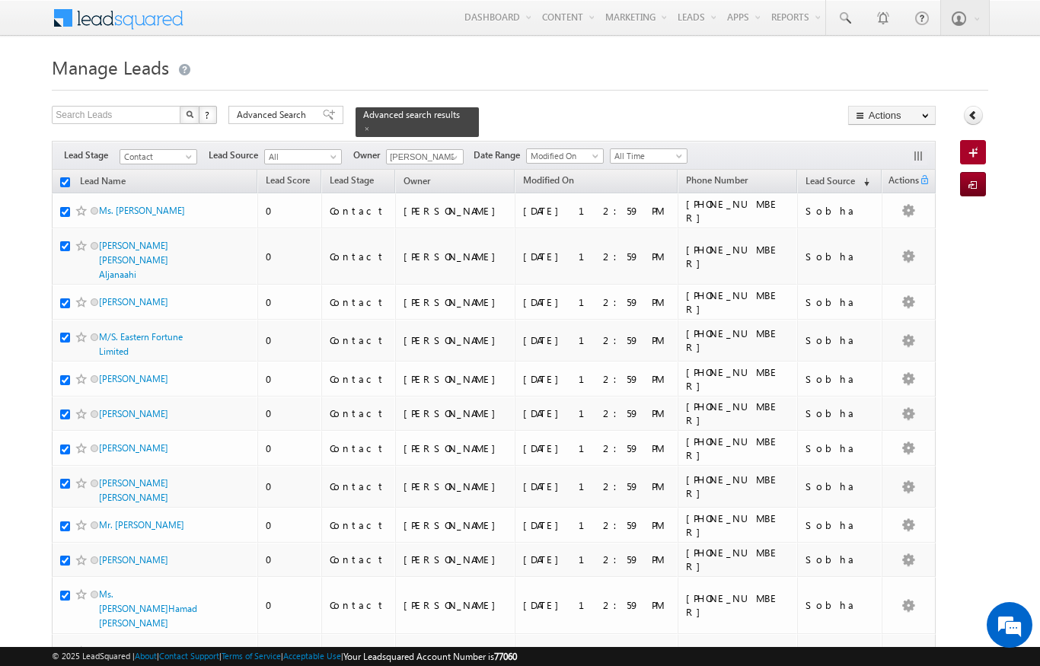
checkbox input "true"
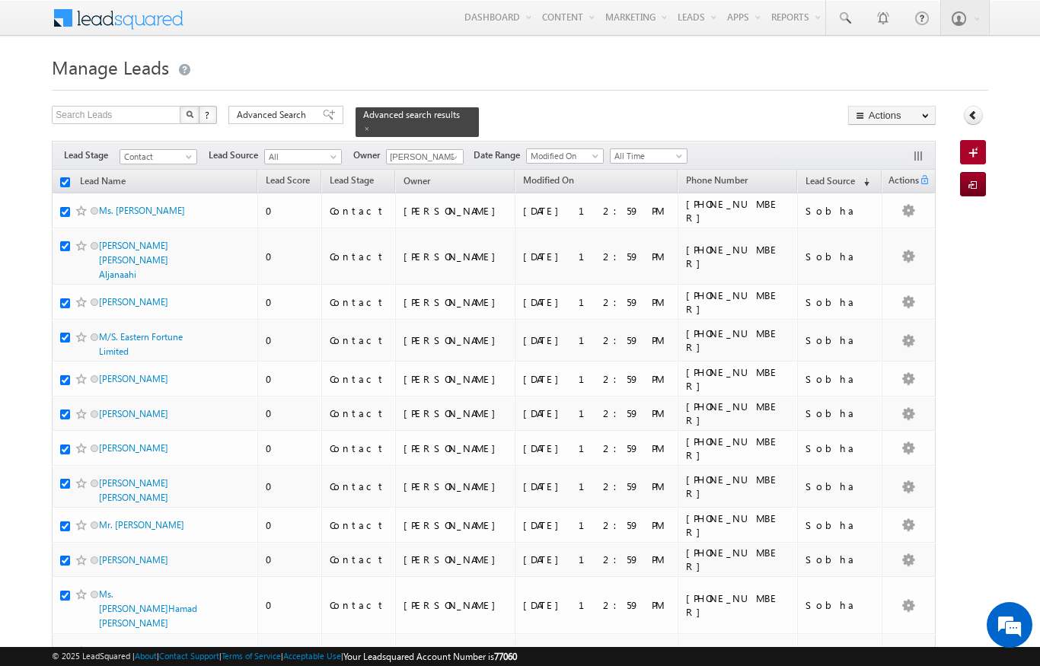
checkbox input "true"
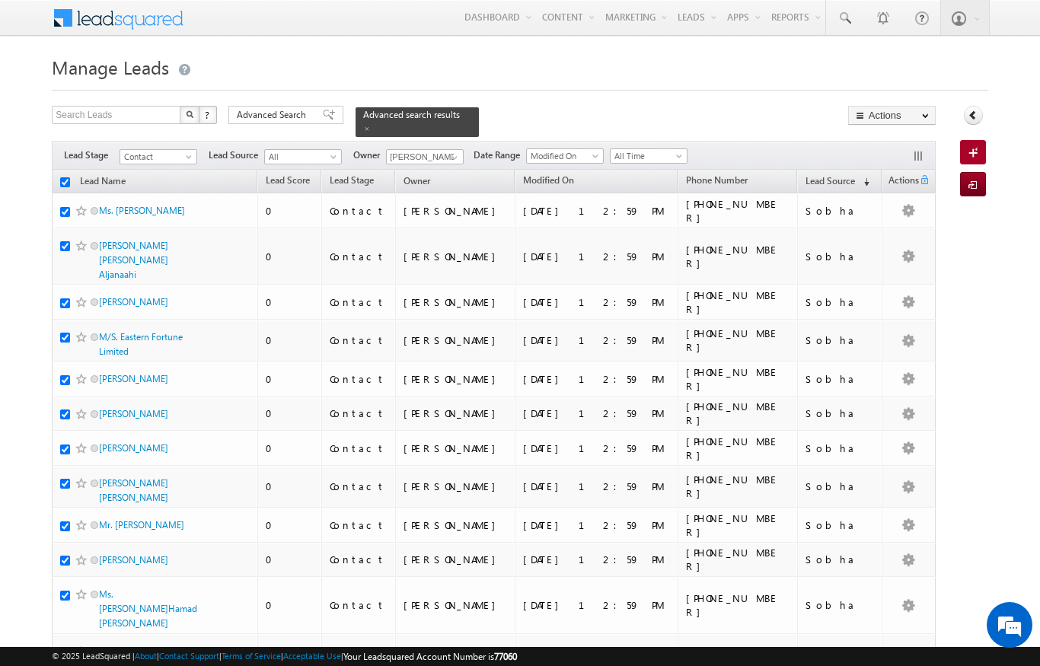
checkbox input "true"
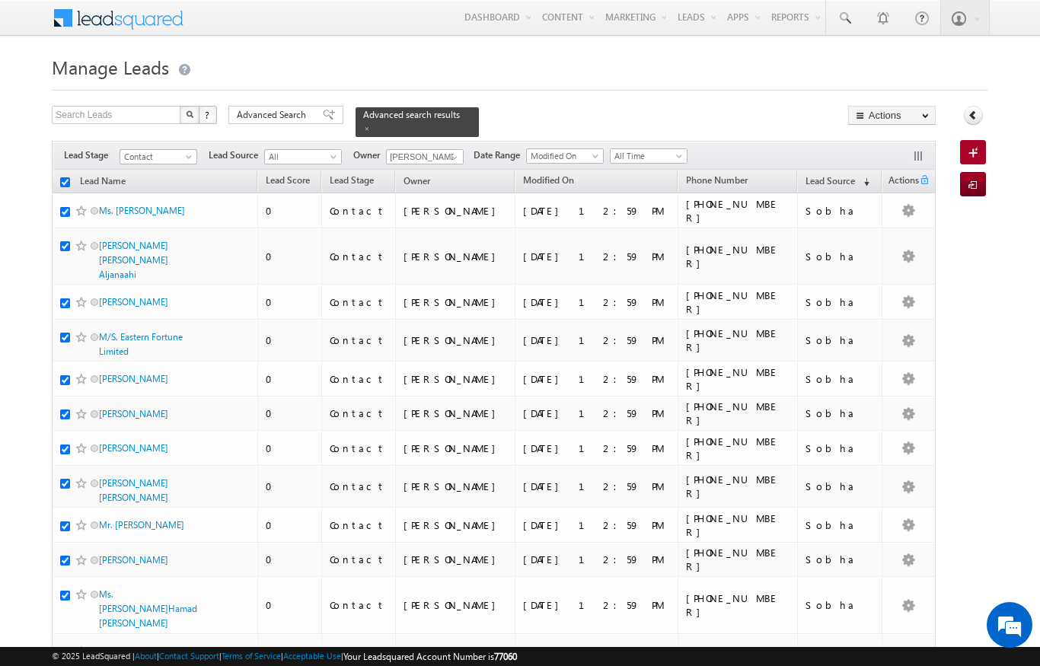
checkbox input "true"
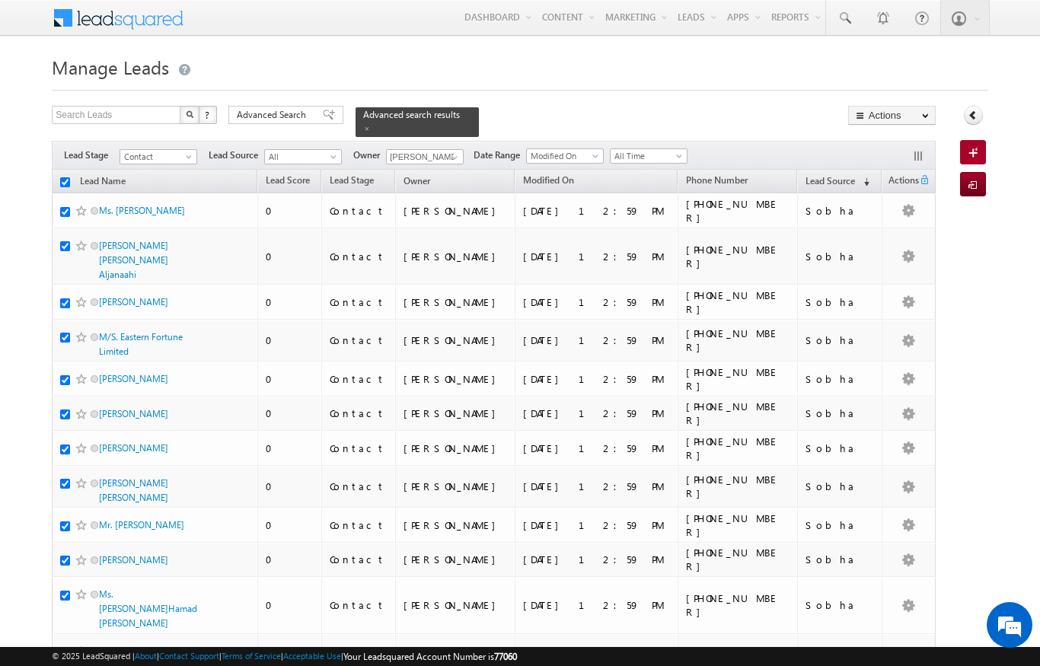
checkbox input "true"
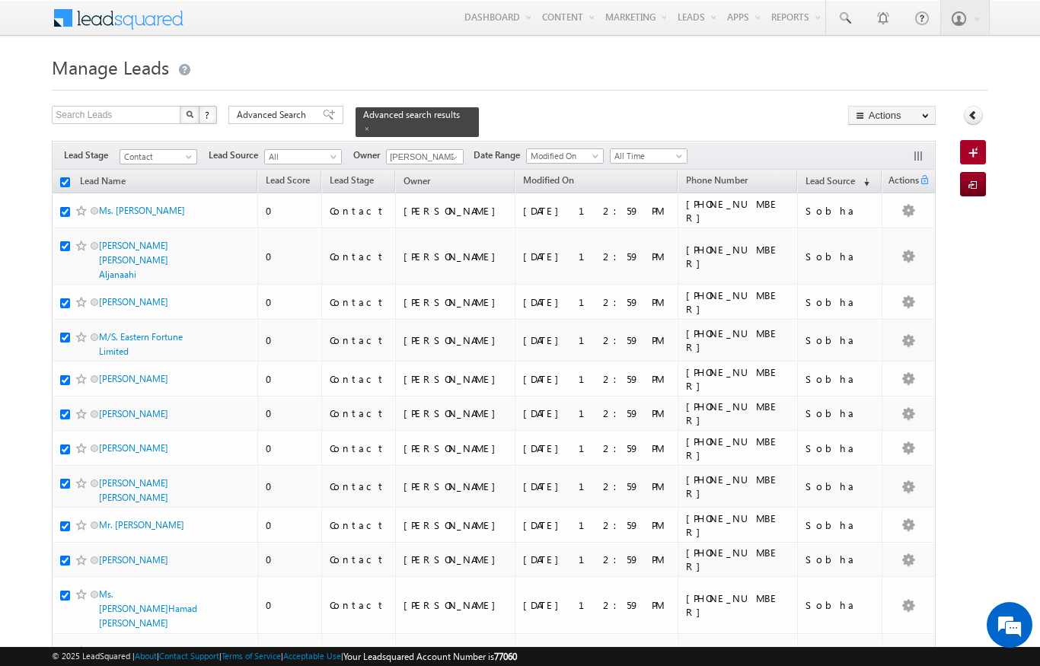
checkbox input "true"
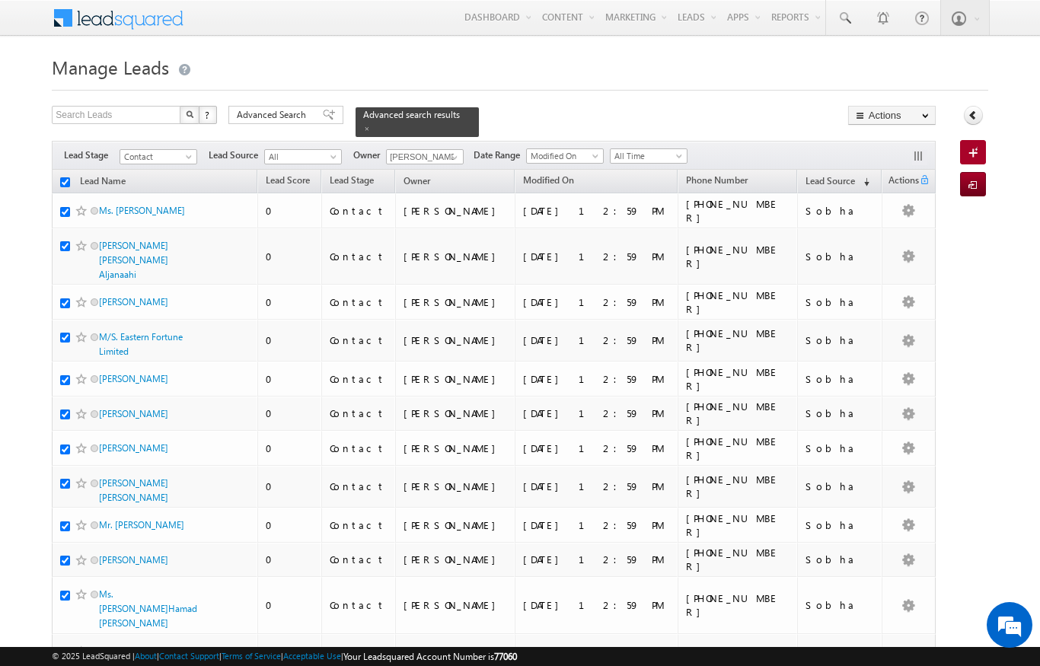
checkbox input "true"
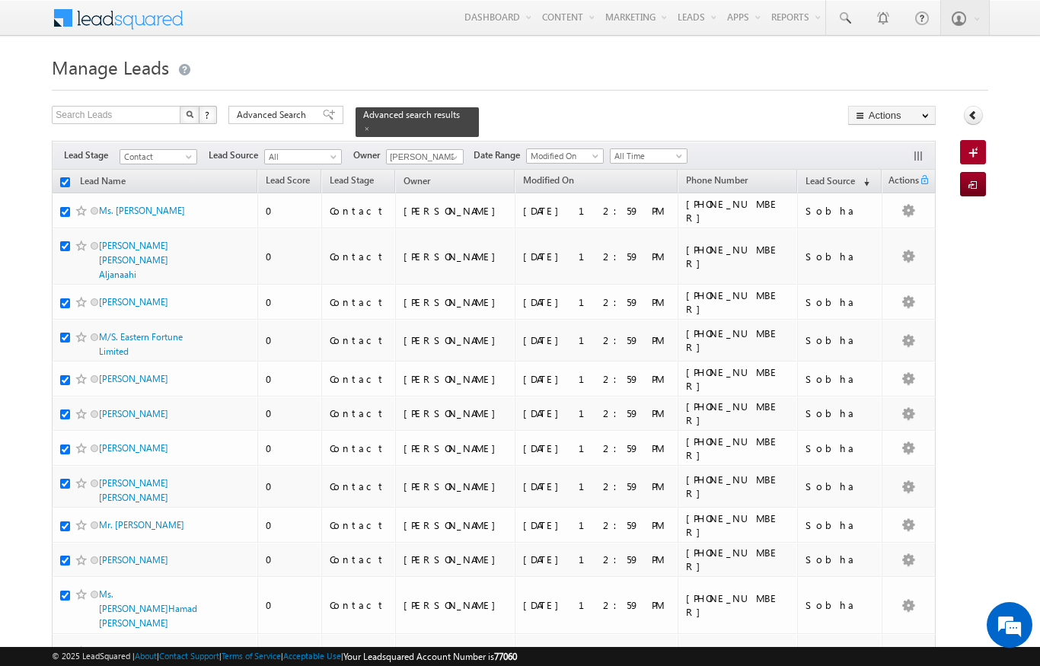
checkbox input "true"
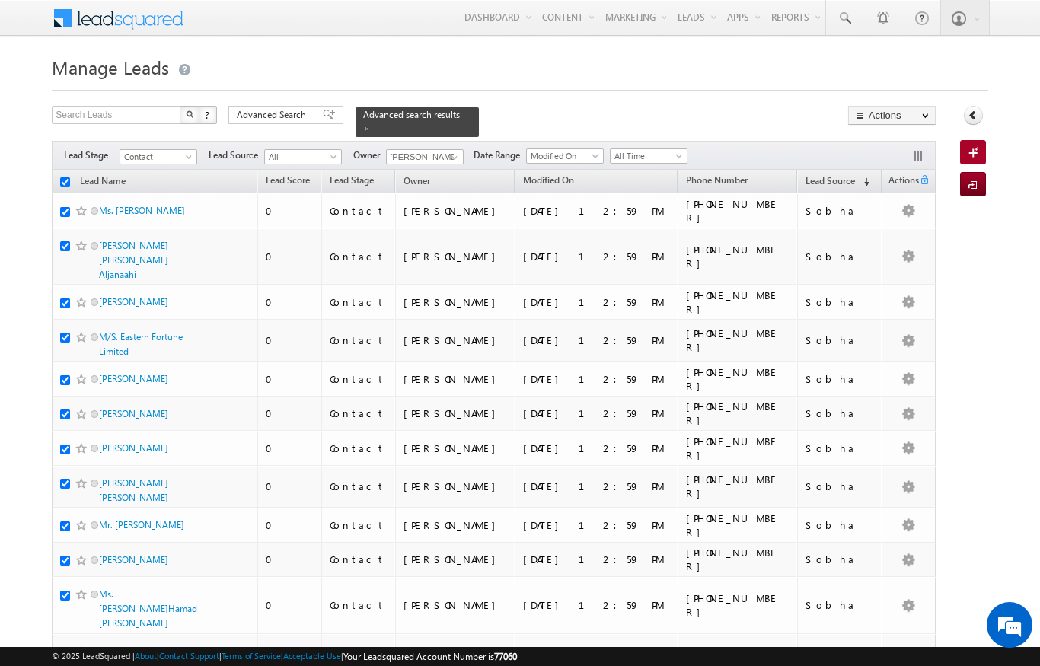
checkbox input "true"
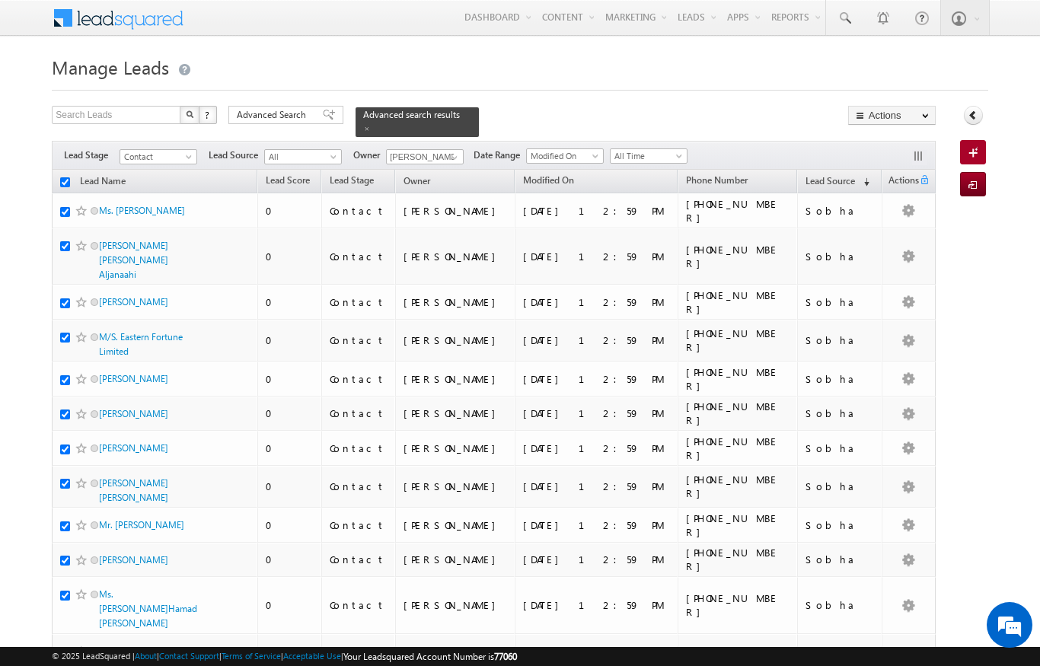
checkbox input "true"
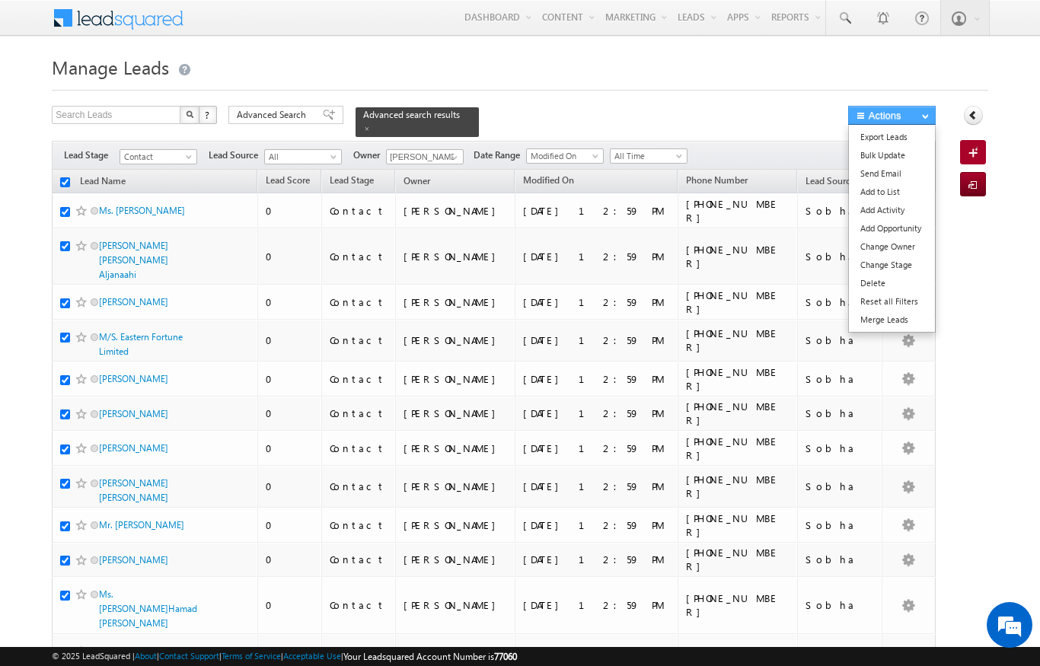
click at [902, 120] on button "Actions" at bounding box center [893, 115] width 88 height 19
click at [896, 244] on link "Change Owner" at bounding box center [892, 247] width 86 height 18
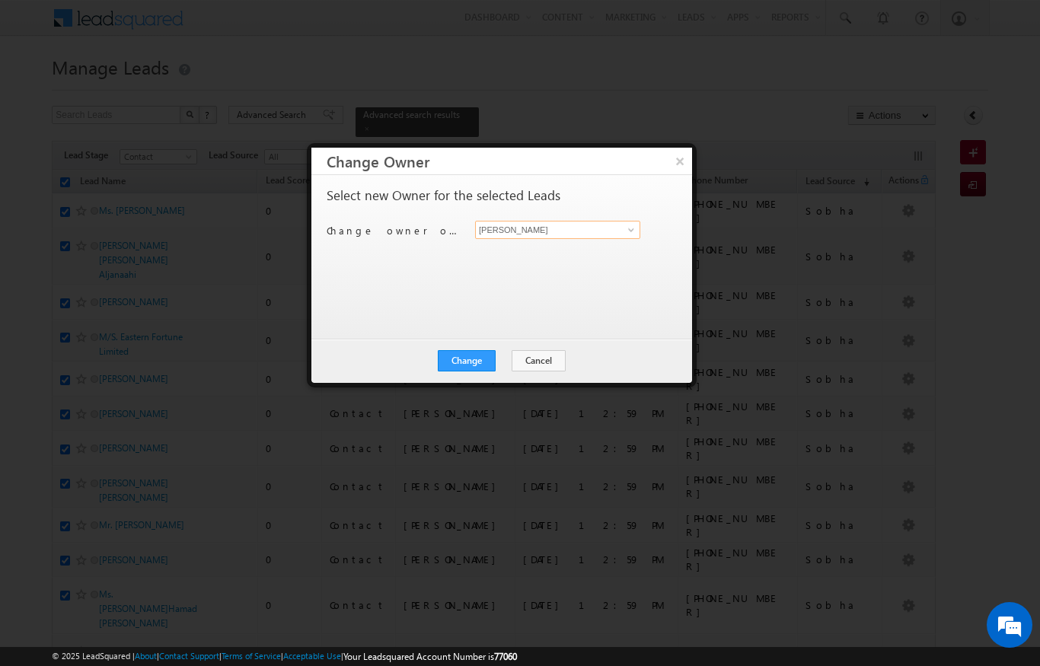
click at [596, 229] on input "[PERSON_NAME]" at bounding box center [557, 230] width 165 height 18
click at [541, 248] on link "Sandeep kumar sandeep.skumar@indglobal.ae" at bounding box center [557, 253] width 165 height 29
click at [541, 248] on div "Select new Owner for the selected Leads Change owner of 200 leads to Niraj Upad…" at bounding box center [500, 250] width 347 height 122
click at [462, 361] on button "Change" at bounding box center [467, 360] width 58 height 21
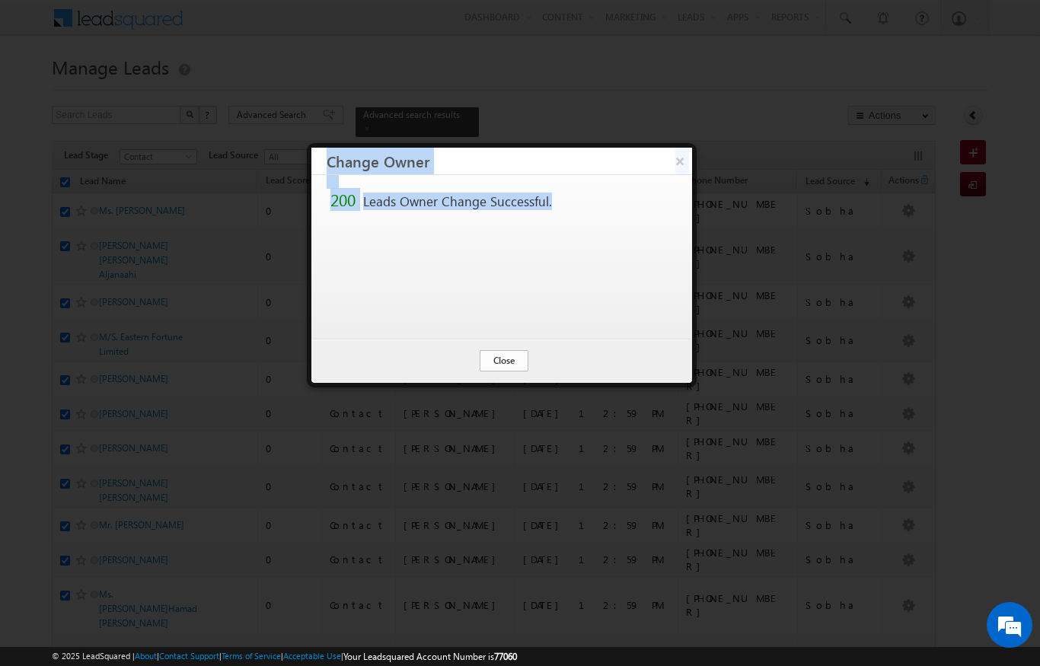
click at [502, 369] on button "Close" at bounding box center [504, 360] width 49 height 21
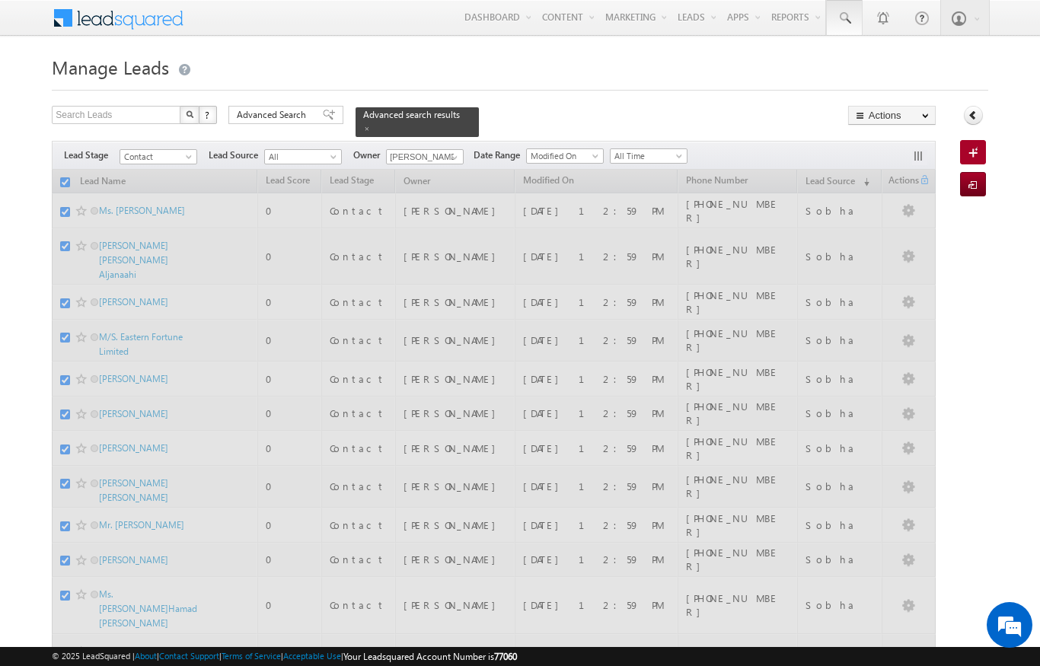
click at [839, 20] on span at bounding box center [844, 18] width 15 height 15
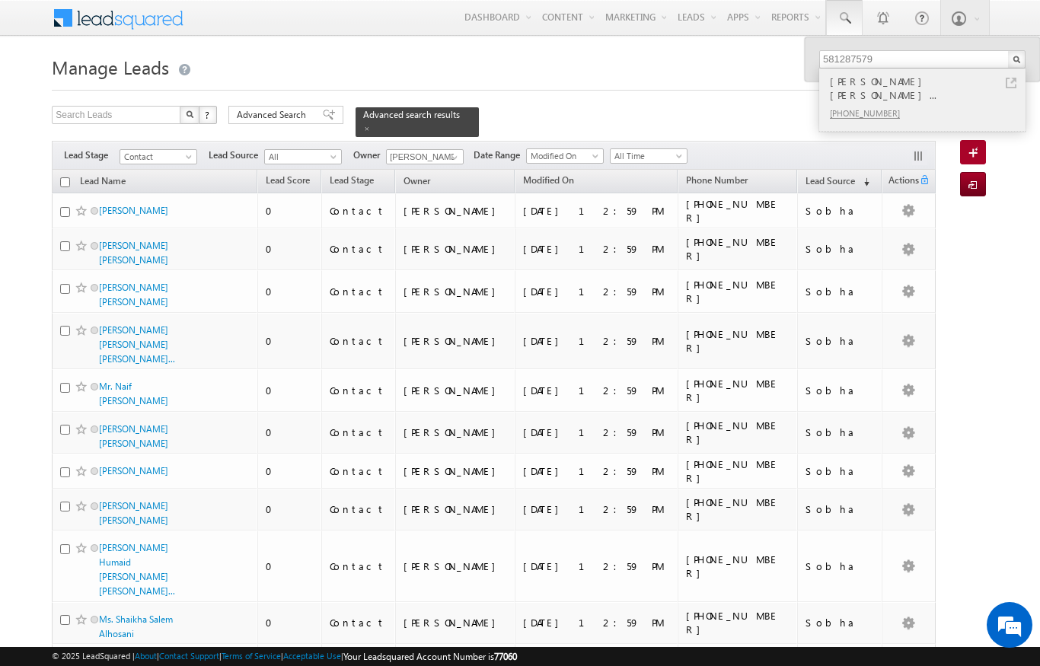
click at [887, 81] on div "Mr. Murtaza Mustafa Mustafa..." at bounding box center [929, 88] width 204 height 30
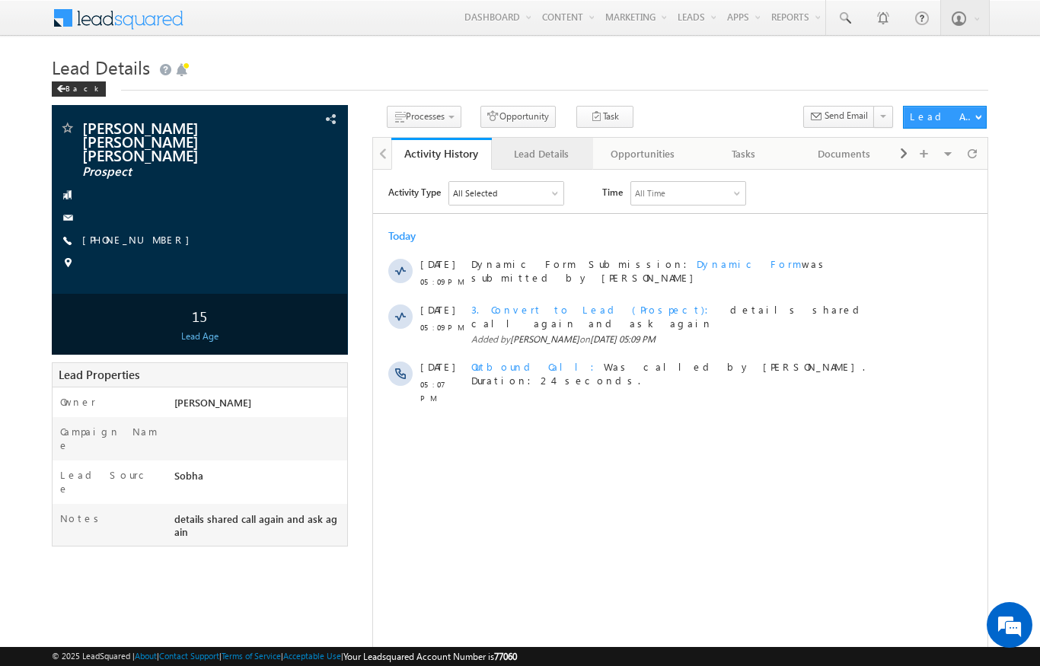
click at [552, 151] on div "Lead Details" at bounding box center [541, 154] width 75 height 18
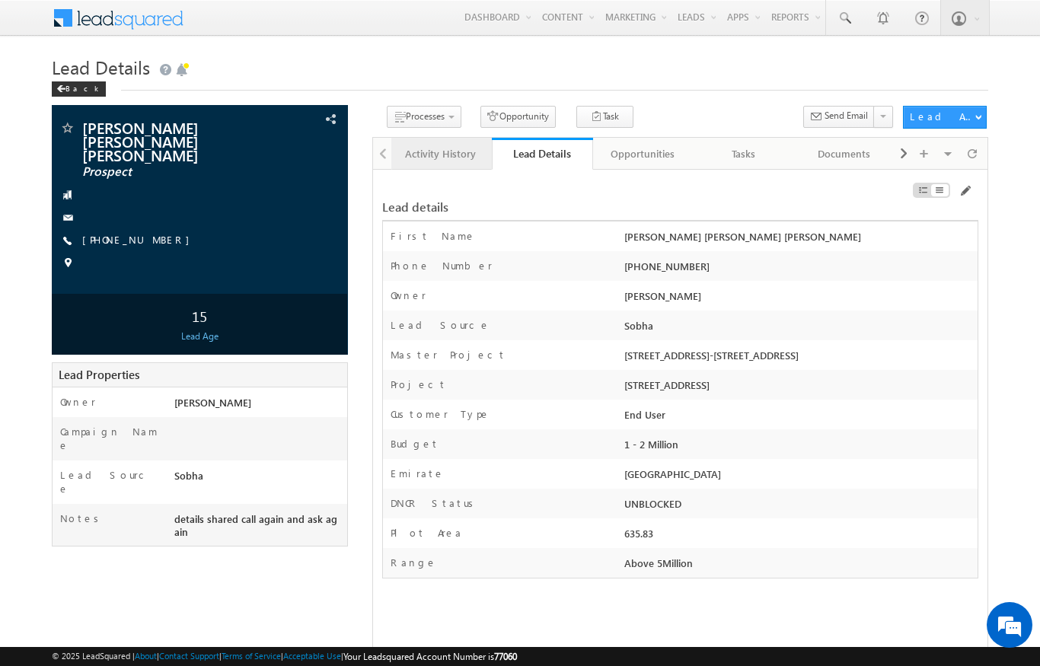
click at [424, 155] on div "Activity History" at bounding box center [441, 154] width 75 height 18
